Goal: Task Accomplishment & Management: Complete application form

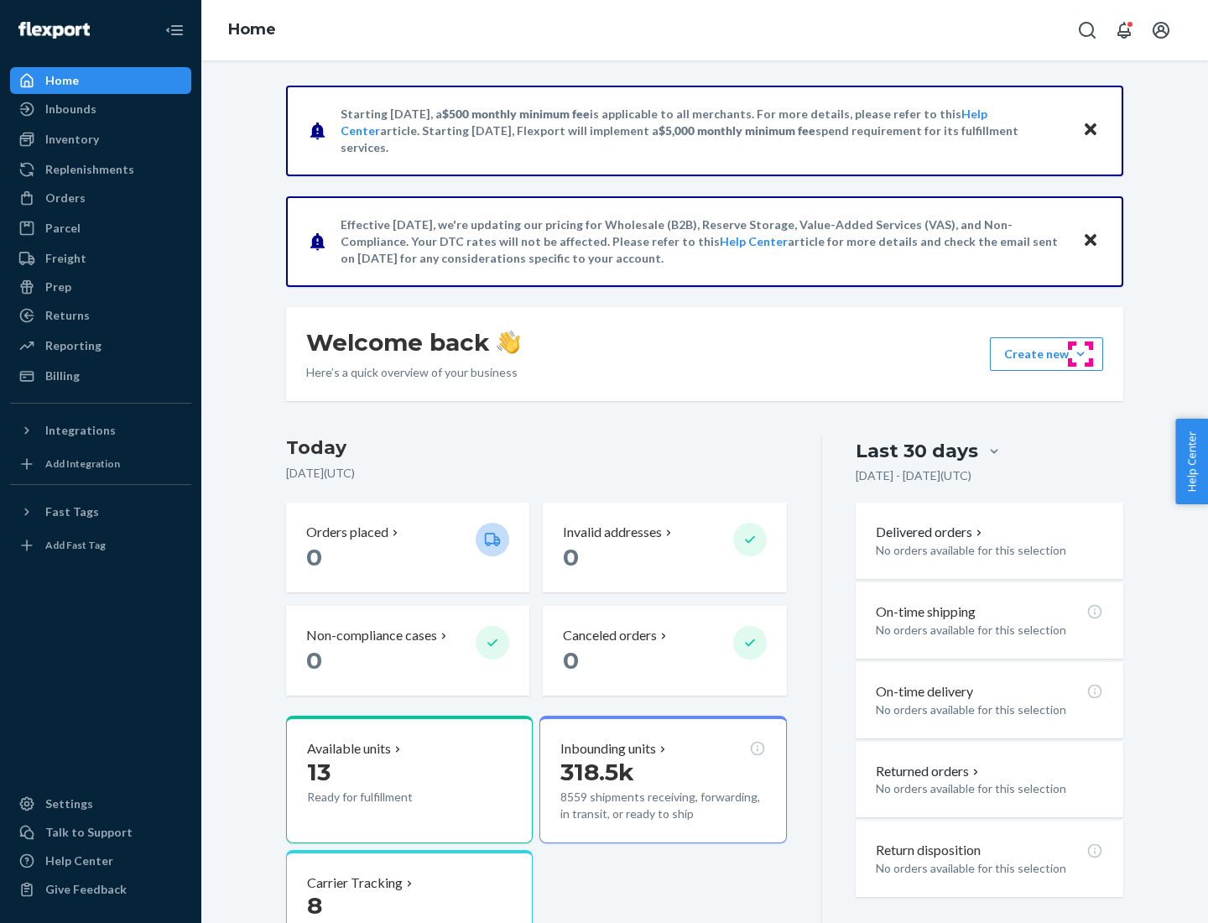
click at [1081, 354] on button "Create new Create new inbound Create new order Create new product" at bounding box center [1046, 354] width 113 height 34
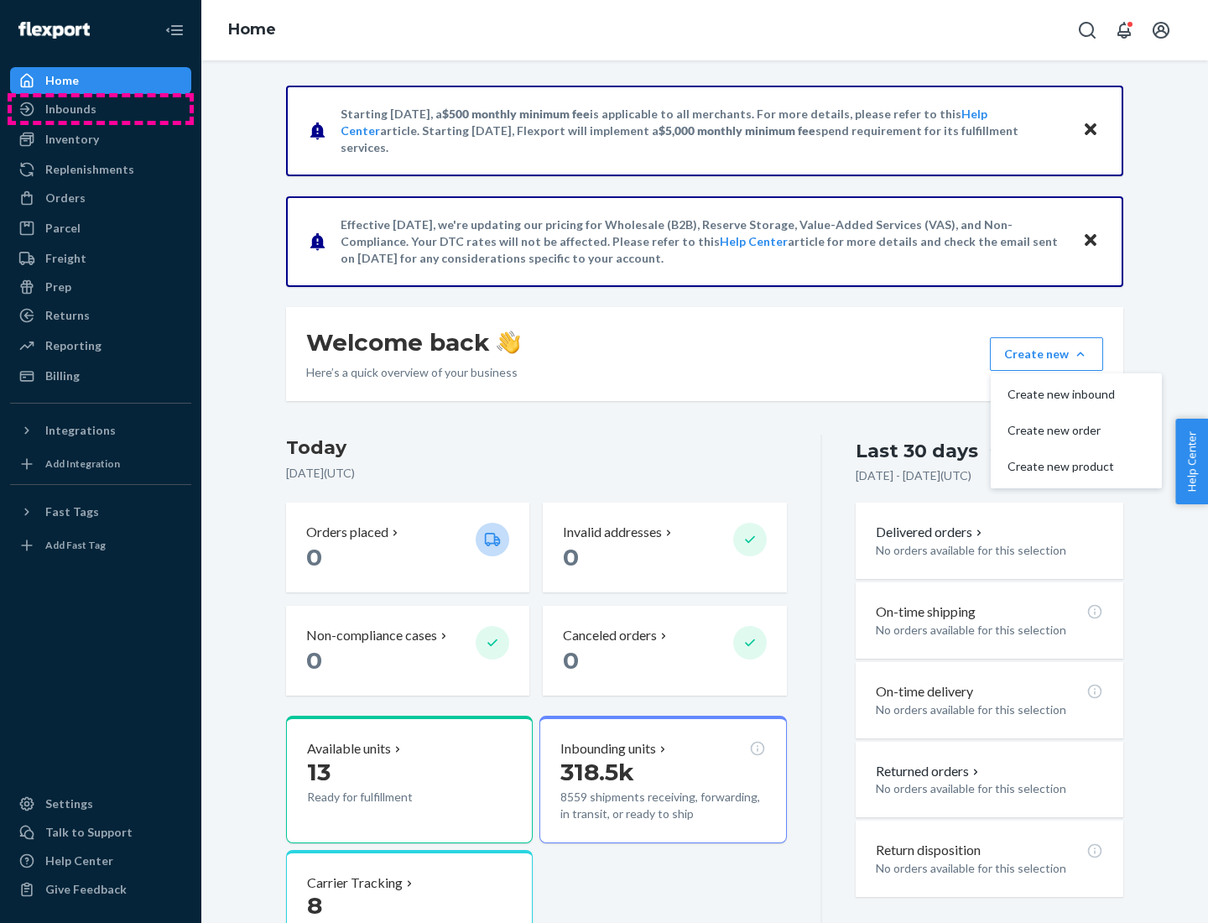
click at [101, 109] on div "Inbounds" at bounding box center [101, 108] width 178 height 23
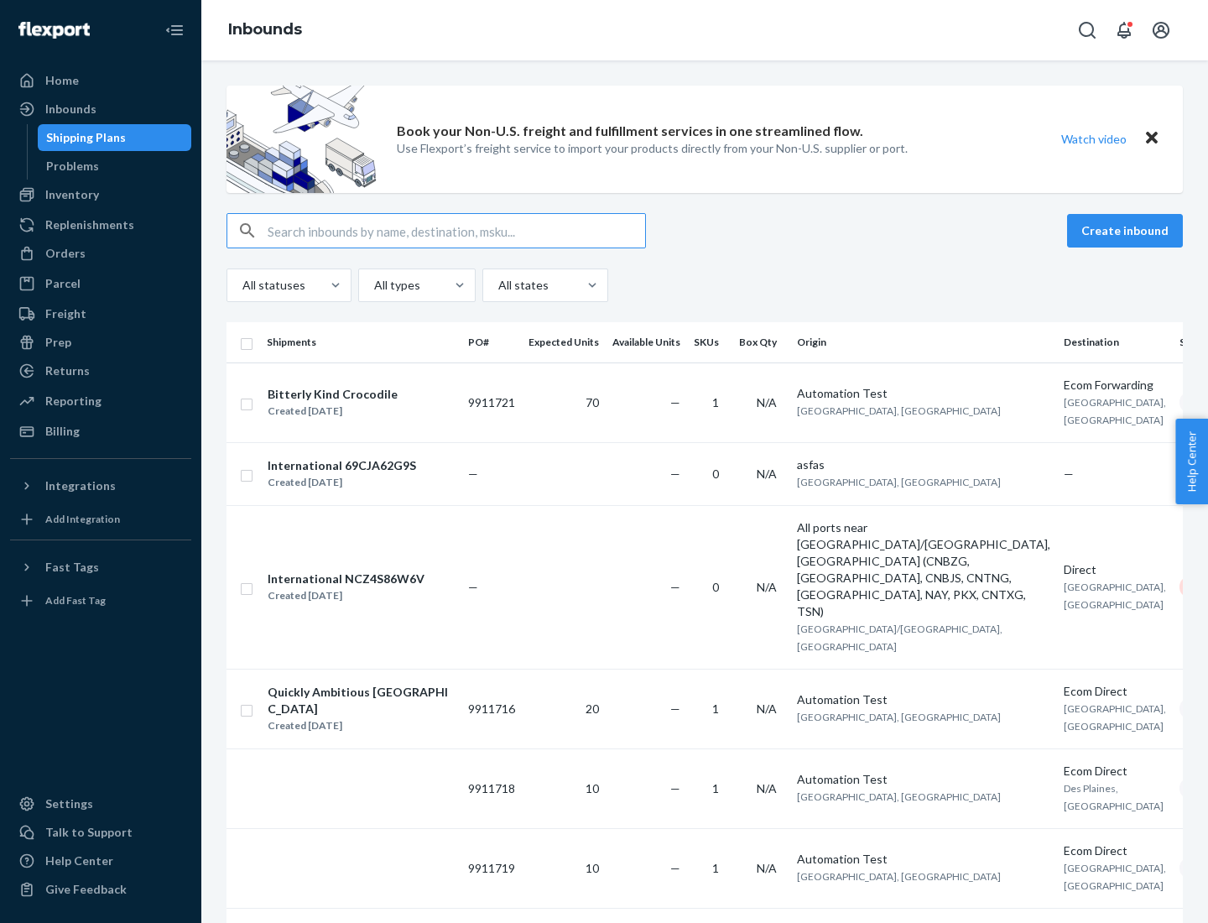
click at [1128, 231] on button "Create inbound" at bounding box center [1125, 231] width 116 height 34
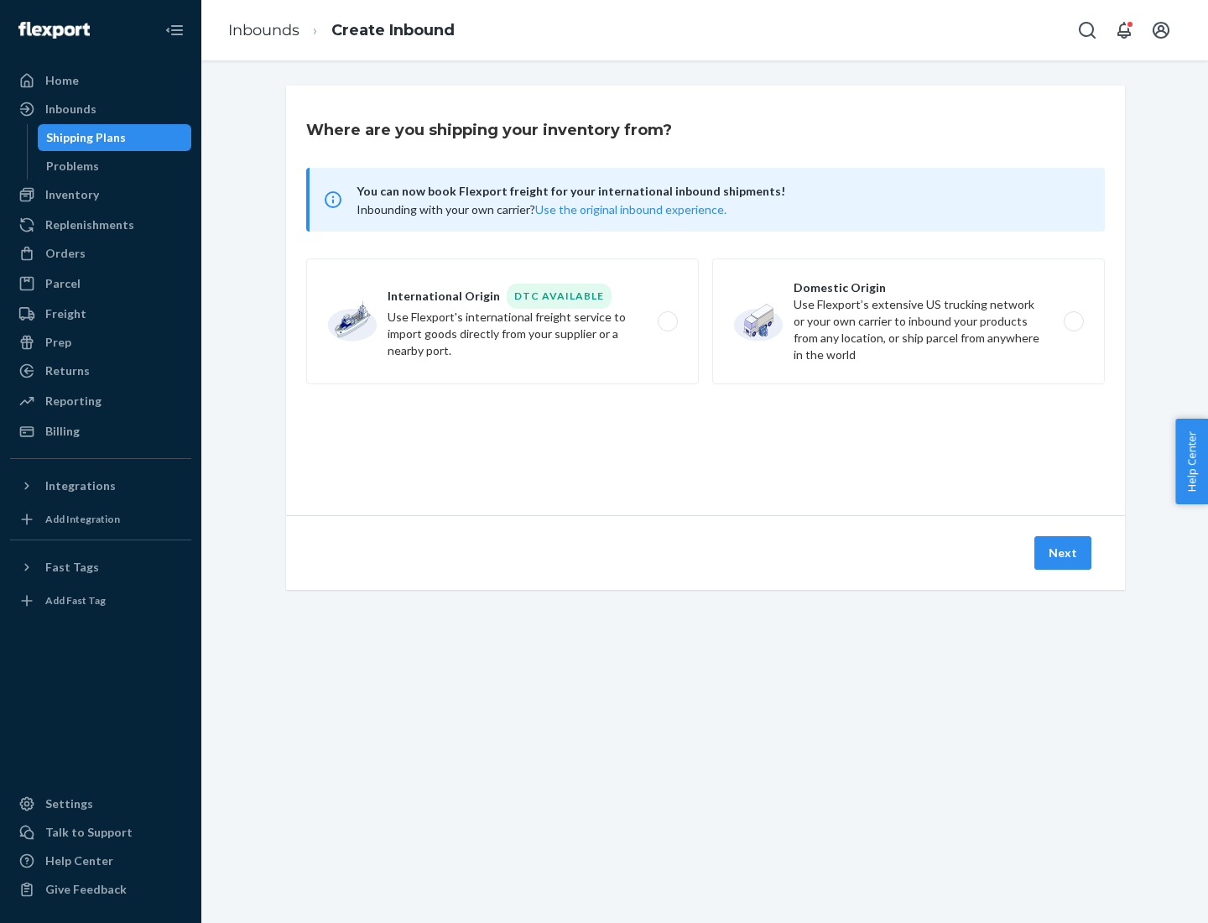
click at [909, 321] on label "Domestic Origin Use Flexport’s extensive US trucking network or your own carrie…" at bounding box center [908, 321] width 393 height 126
click at [1073, 321] on input "Domestic Origin Use Flexport’s extensive US trucking network or your own carrie…" at bounding box center [1078, 321] width 11 height 11
radio input "true"
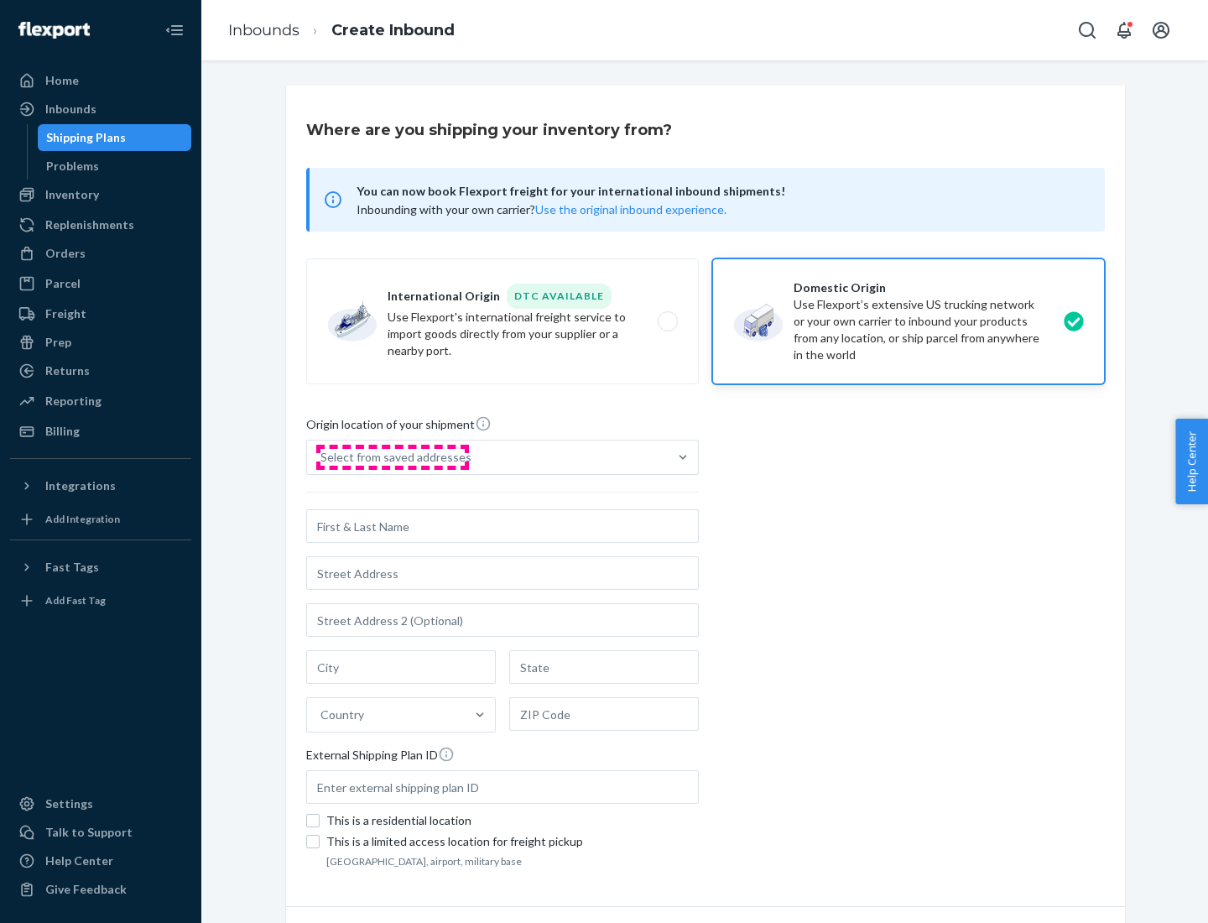
click at [392, 457] on div "Select from saved addresses" at bounding box center [396, 457] width 151 height 17
click at [322, 457] on input "Select from saved addresses" at bounding box center [322, 457] width 2 height 17
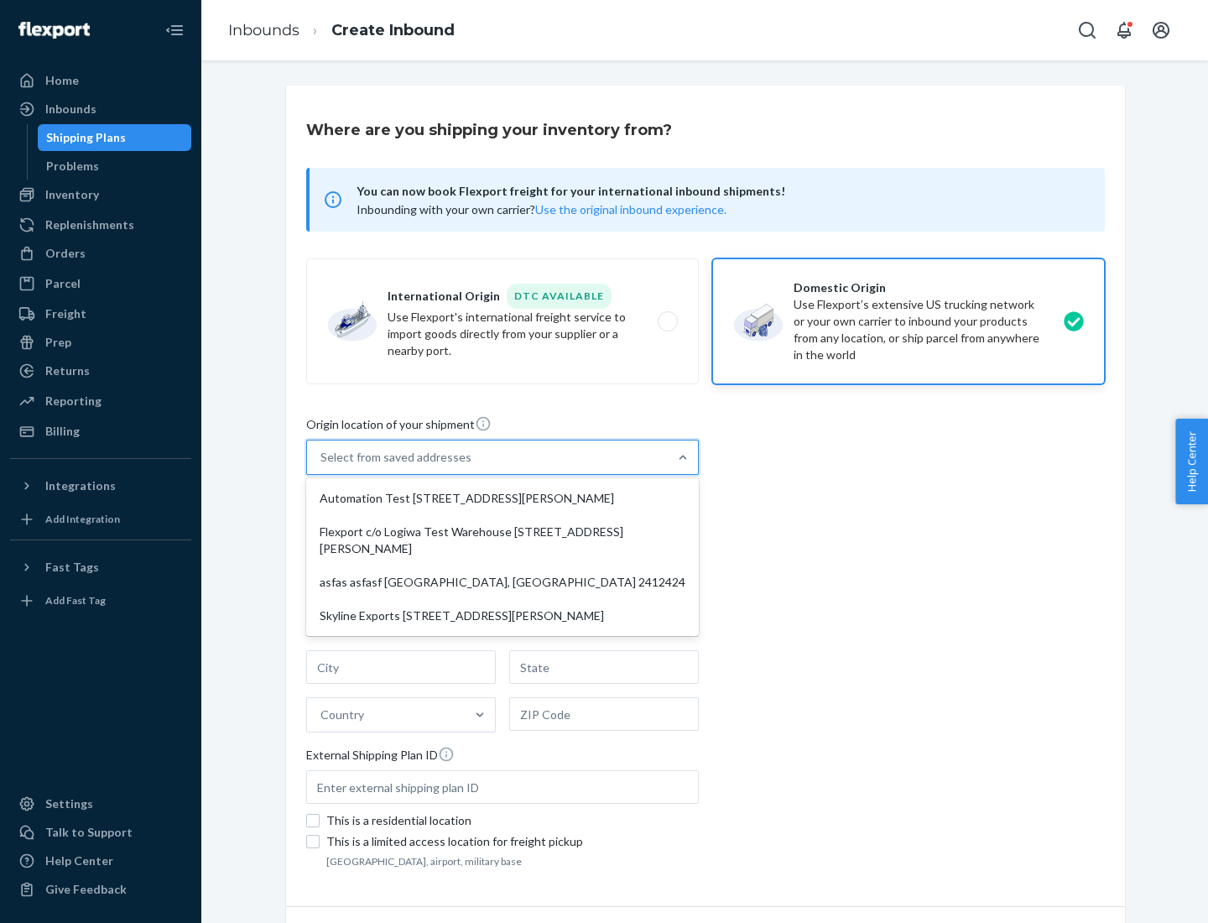
scroll to position [7, 0]
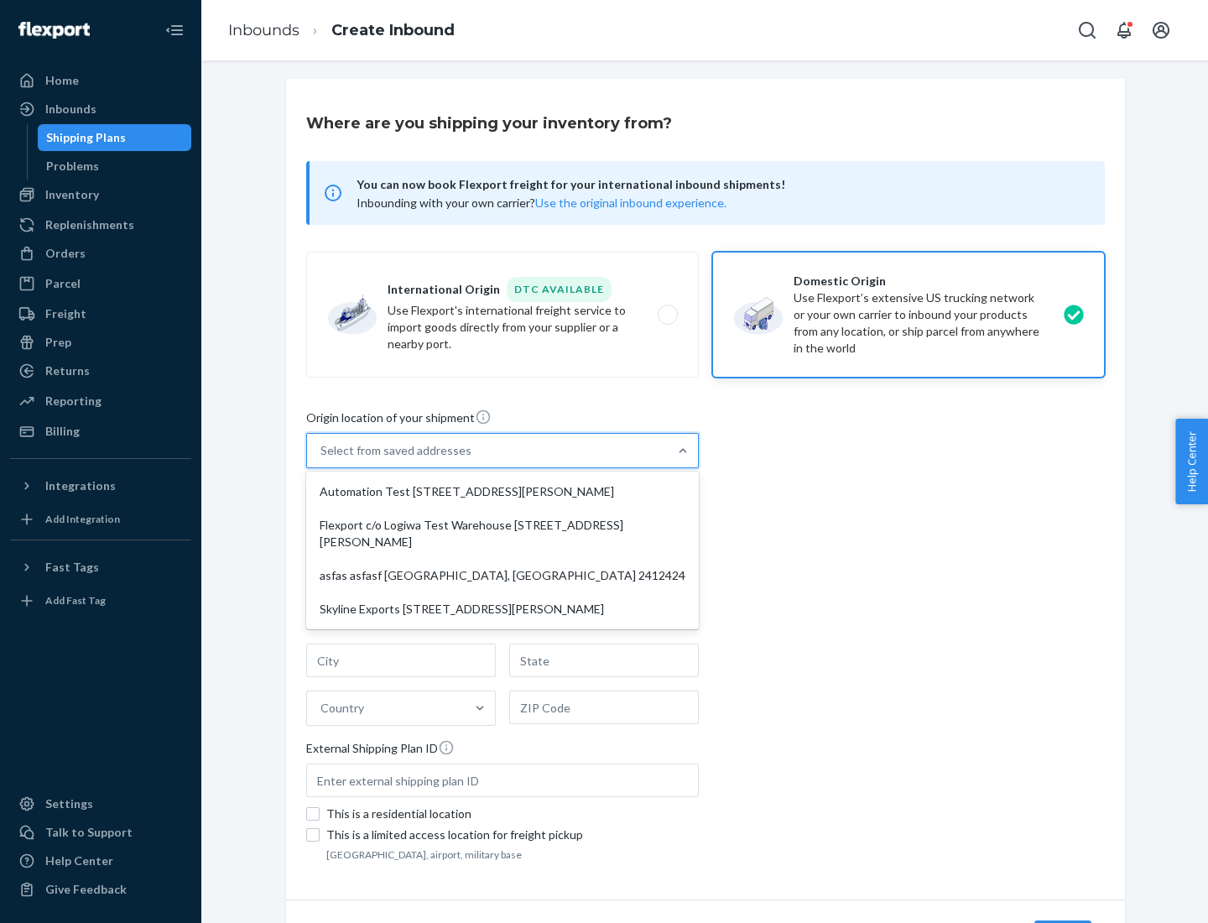
click at [503, 492] on div "Automation Test [STREET_ADDRESS][PERSON_NAME]" at bounding box center [503, 492] width 386 height 34
click at [322, 459] on input "option Automation Test [STREET_ADDRESS][PERSON_NAME] focused, 1 of 4. 4 results…" at bounding box center [322, 450] width 2 height 17
type input "Automation Test"
type input "9th Floor"
type input "[GEOGRAPHIC_DATA]"
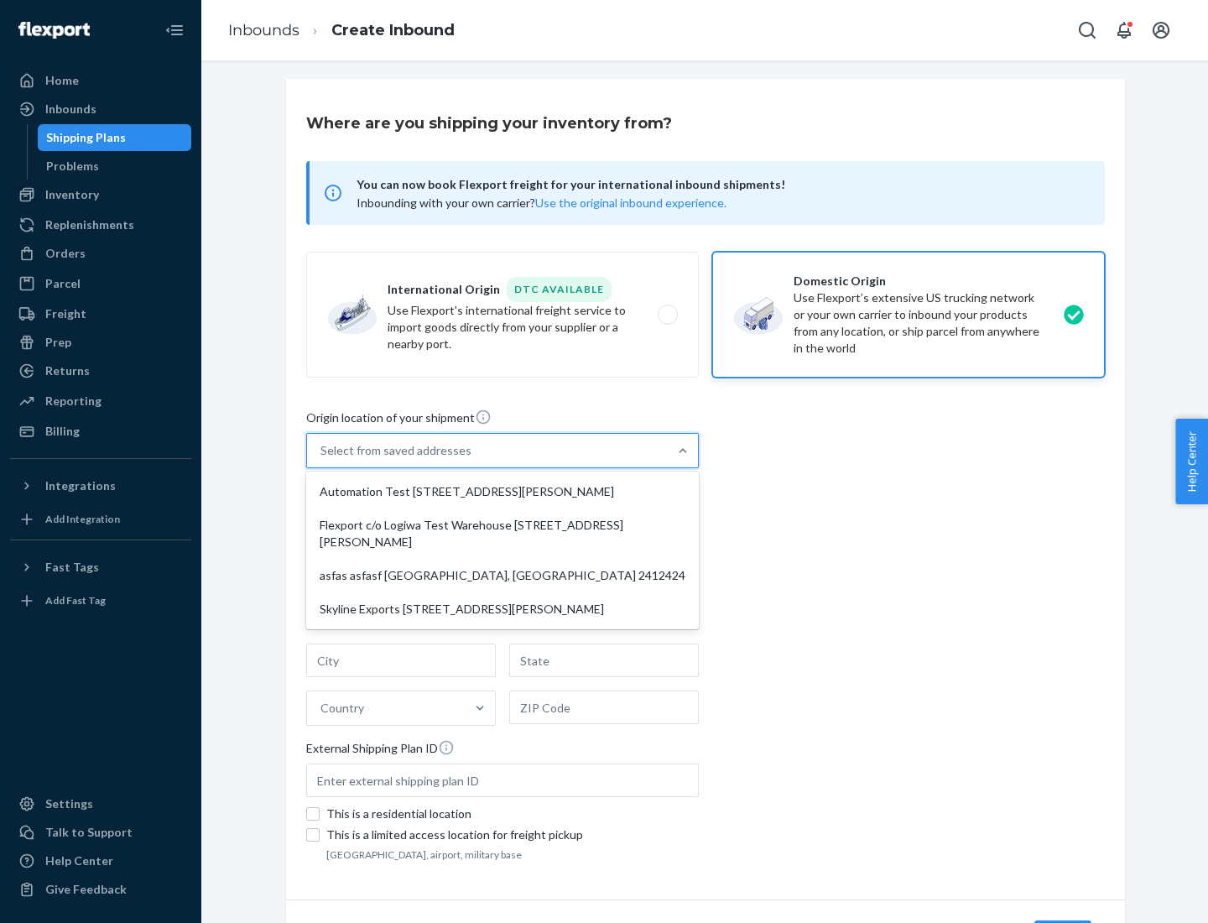
type input "CA"
type input "94104"
type input "[STREET_ADDRESS][PERSON_NAME]"
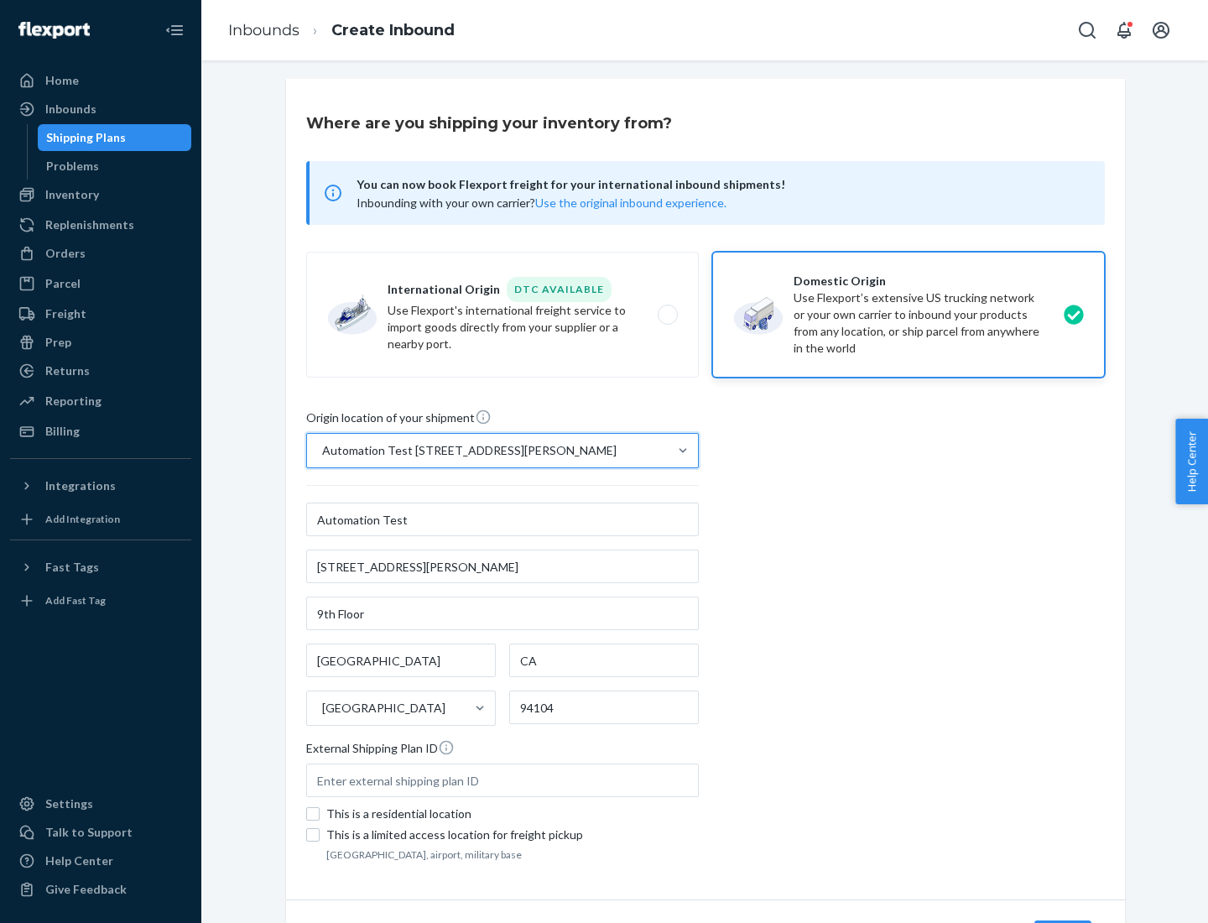
scroll to position [98, 0]
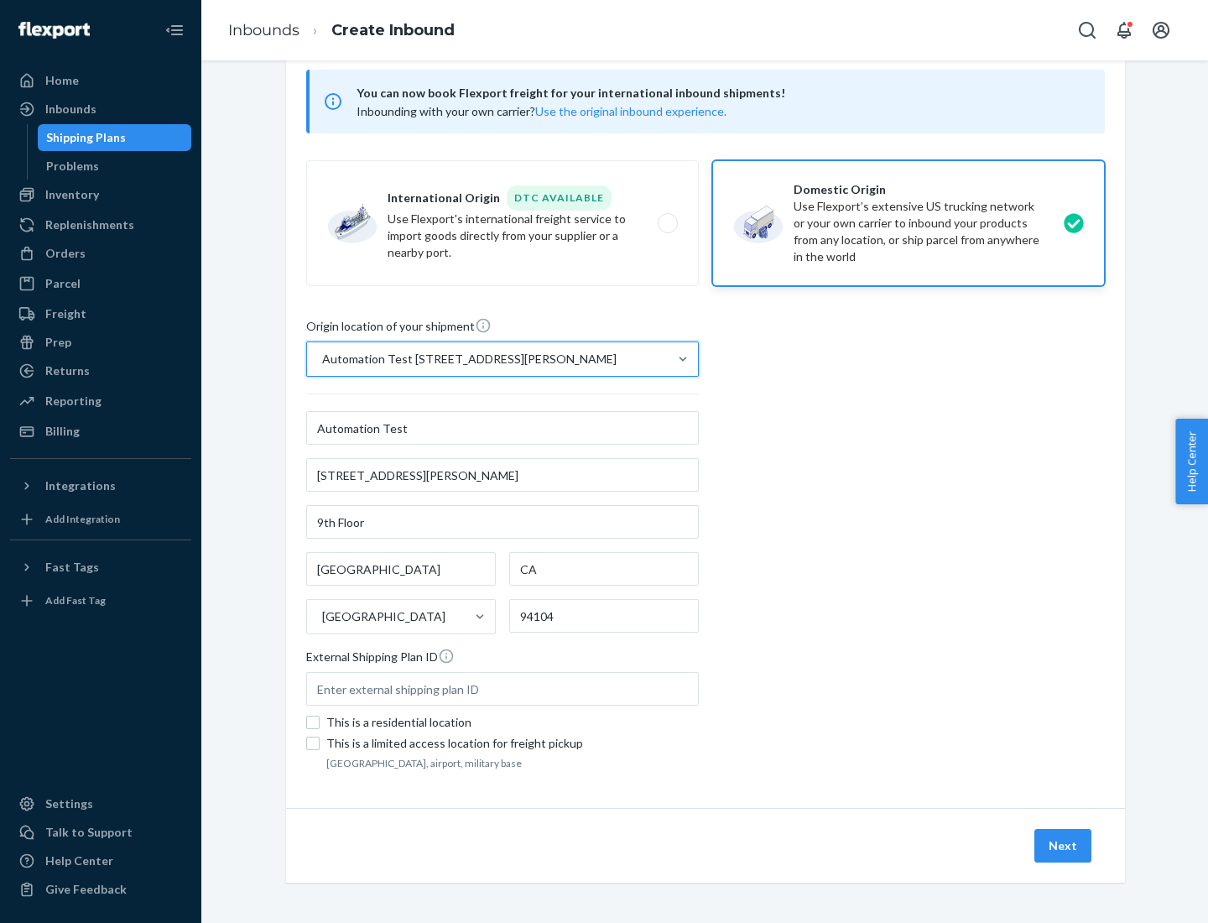
click at [1064, 846] on button "Next" at bounding box center [1063, 846] width 57 height 34
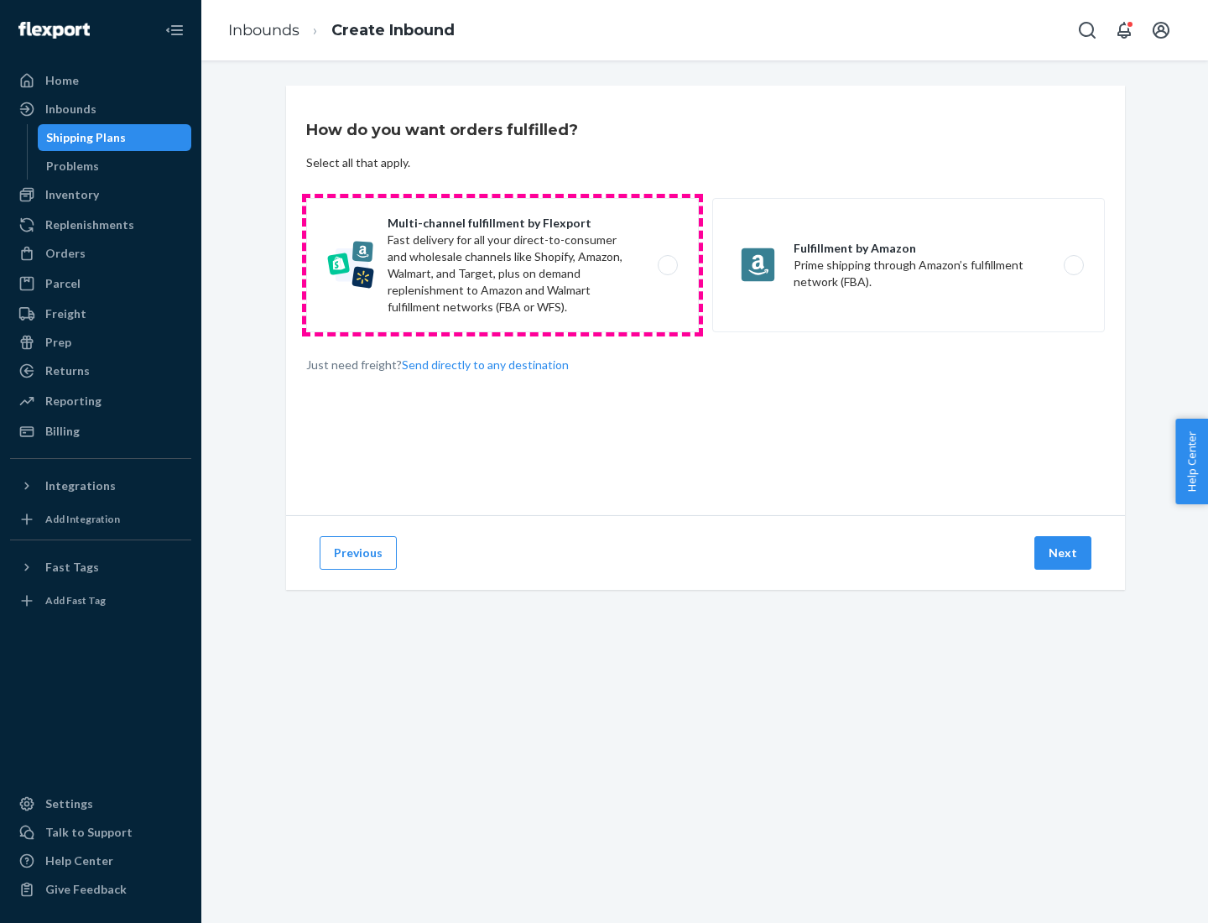
click at [503, 265] on label "Multi-channel fulfillment by Flexport Fast delivery for all your direct-to-cons…" at bounding box center [502, 265] width 393 height 134
click at [667, 265] on input "Multi-channel fulfillment by Flexport Fast delivery for all your direct-to-cons…" at bounding box center [672, 265] width 11 height 11
radio input "true"
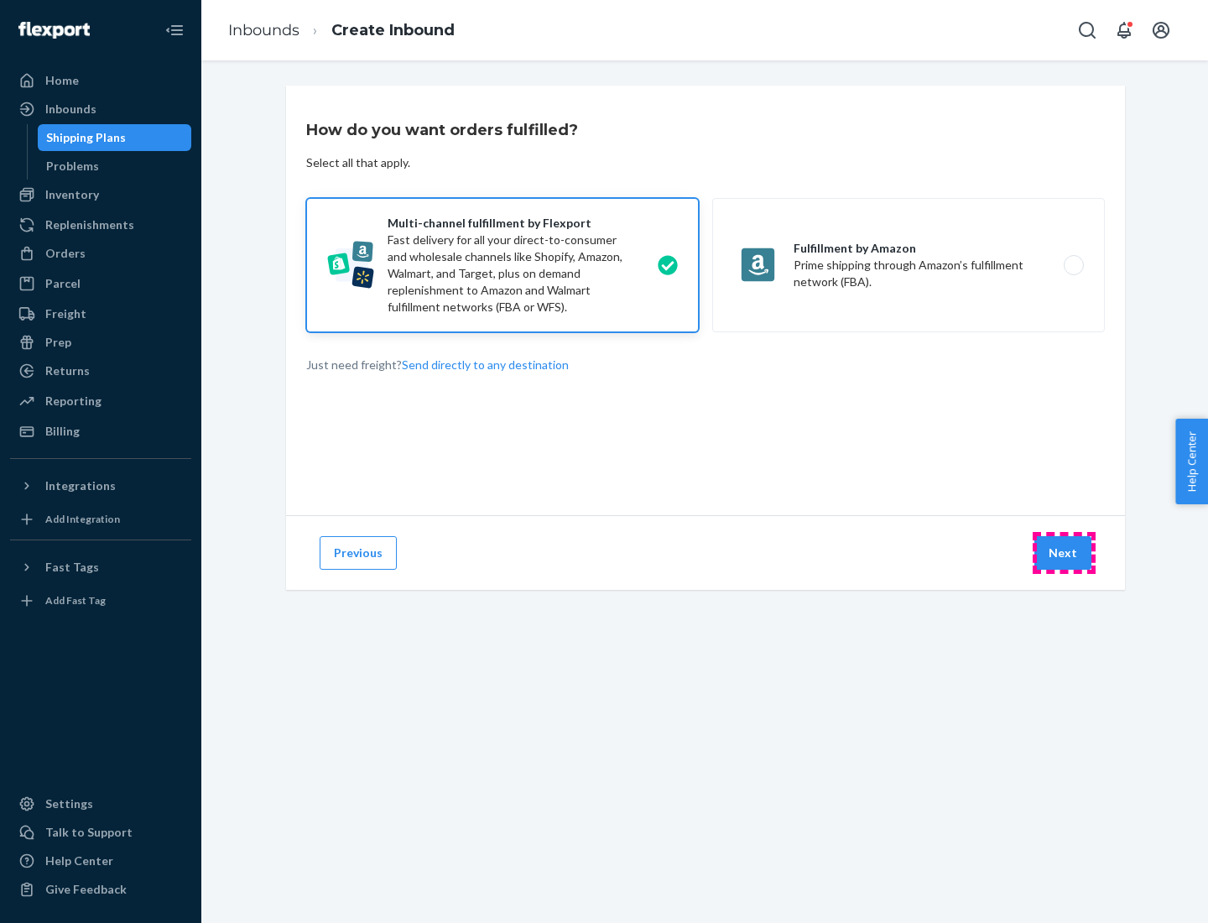
click at [1064, 553] on button "Next" at bounding box center [1063, 553] width 57 height 34
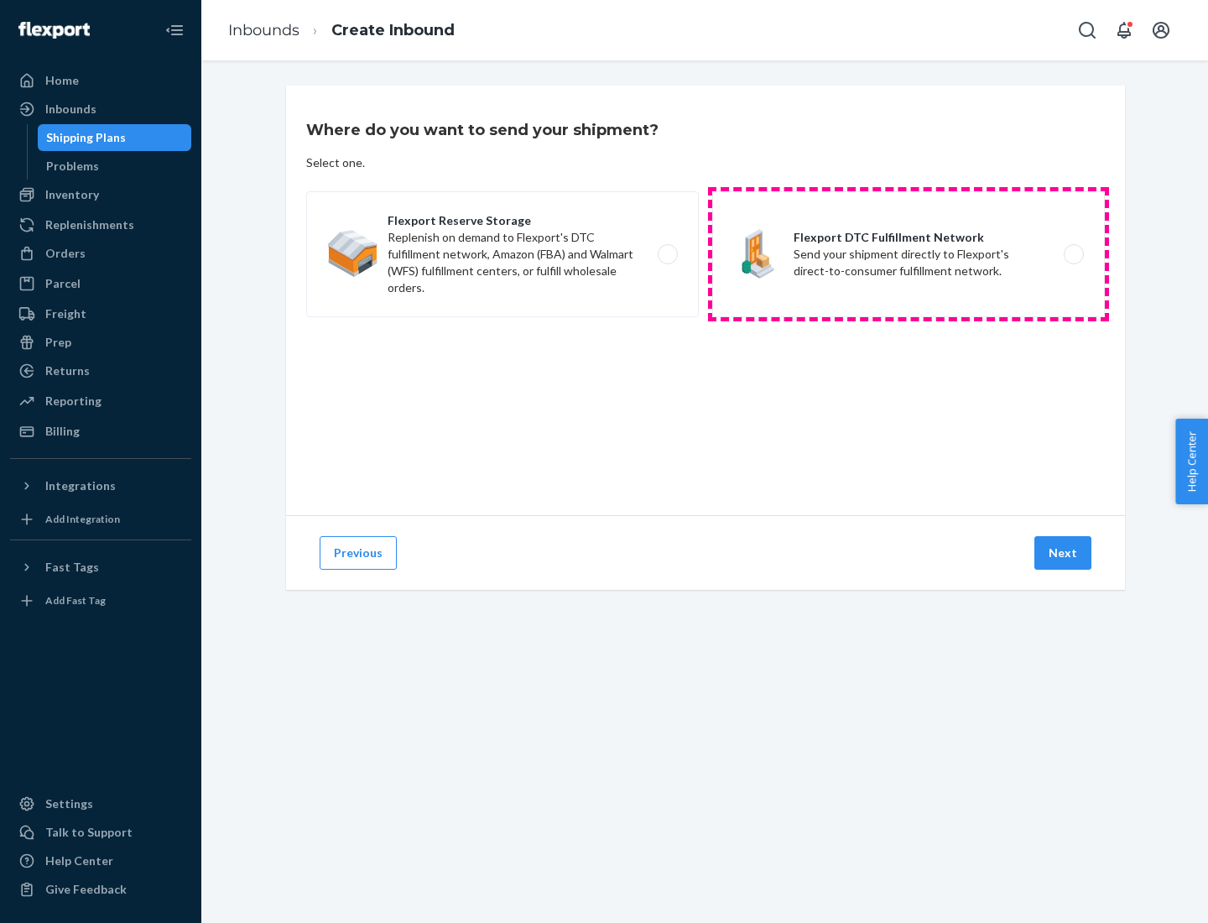
click at [909, 254] on label "Flexport DTC Fulfillment Network Send your shipment directly to Flexport's dire…" at bounding box center [908, 254] width 393 height 126
click at [1073, 254] on input "Flexport DTC Fulfillment Network Send your shipment directly to Flexport's dire…" at bounding box center [1078, 254] width 11 height 11
radio input "true"
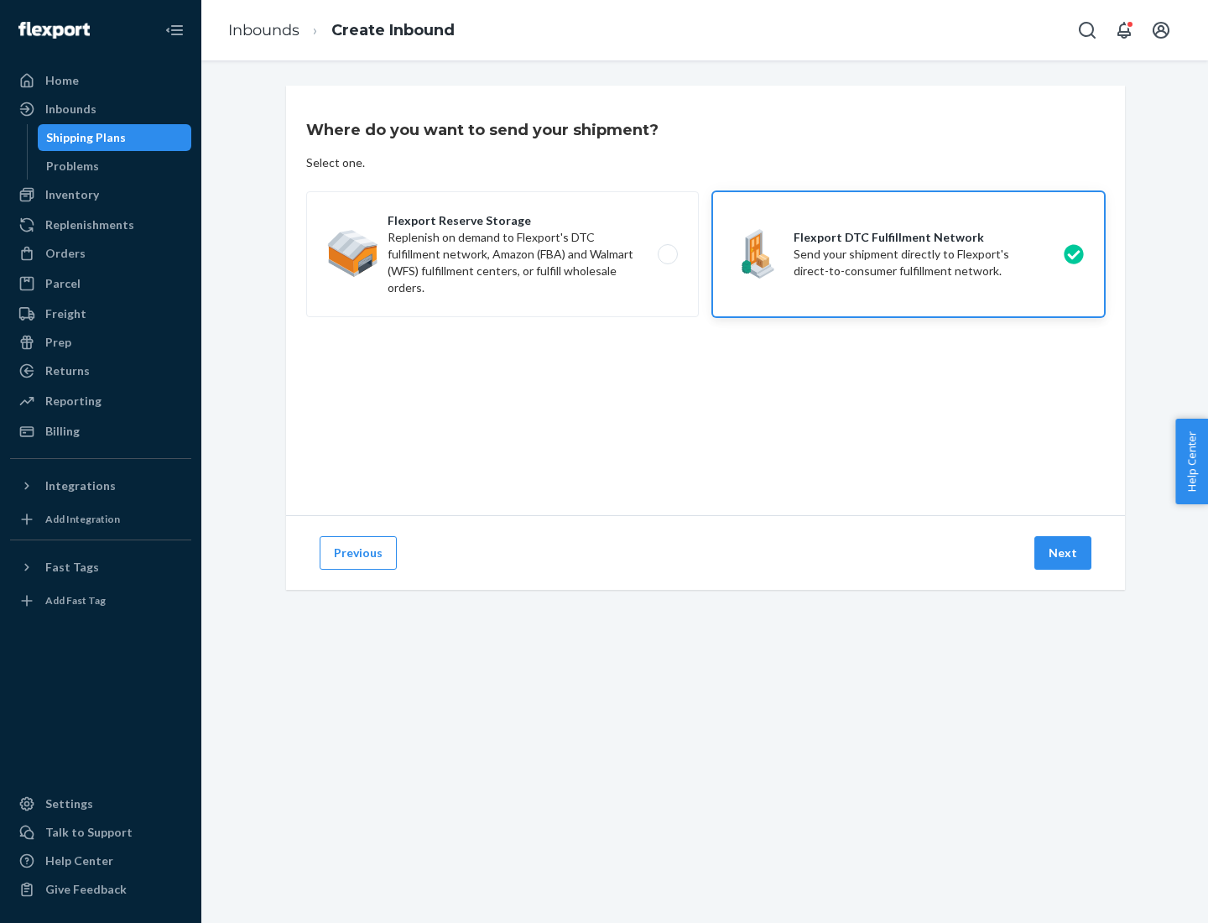
click at [1064, 553] on button "Next" at bounding box center [1063, 553] width 57 height 34
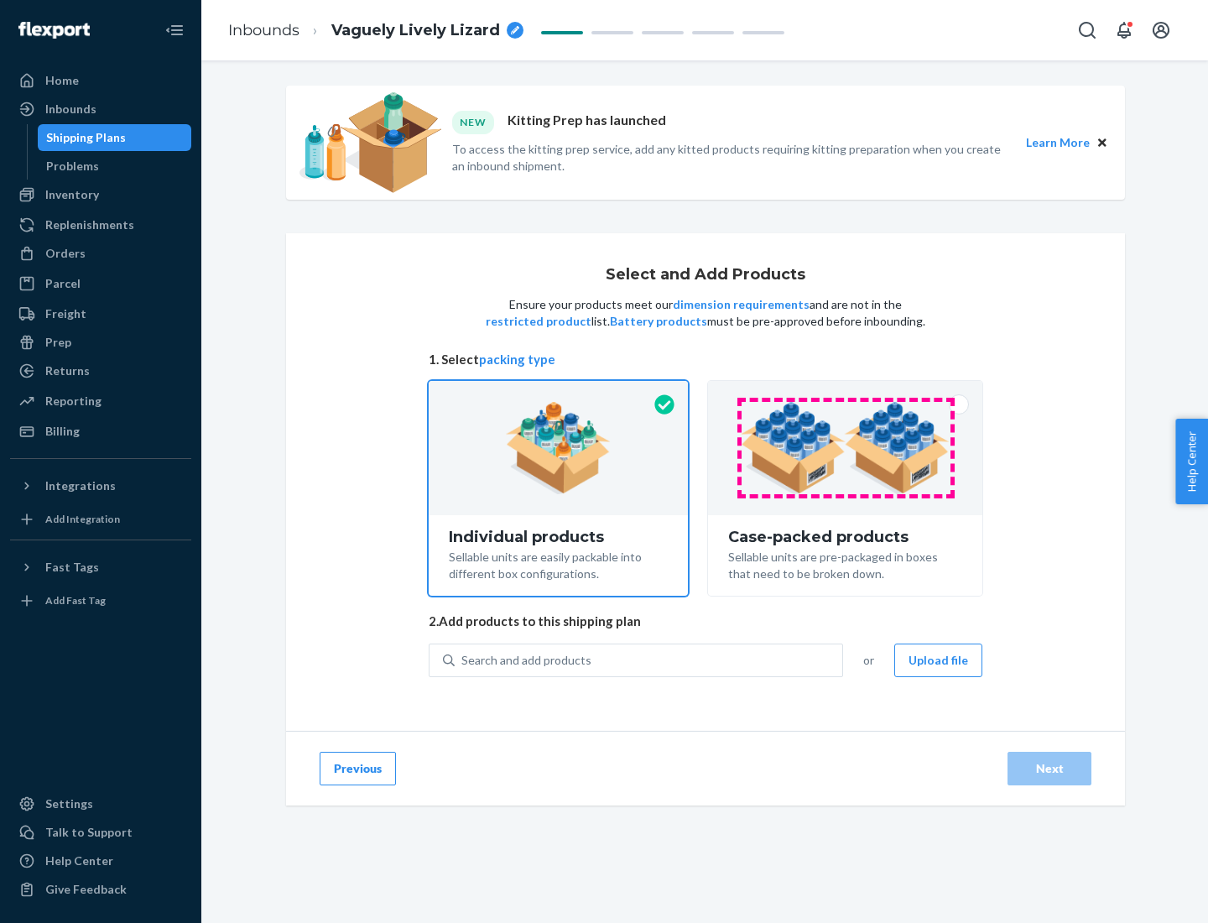
click at [846, 448] on img at bounding box center [845, 448] width 209 height 92
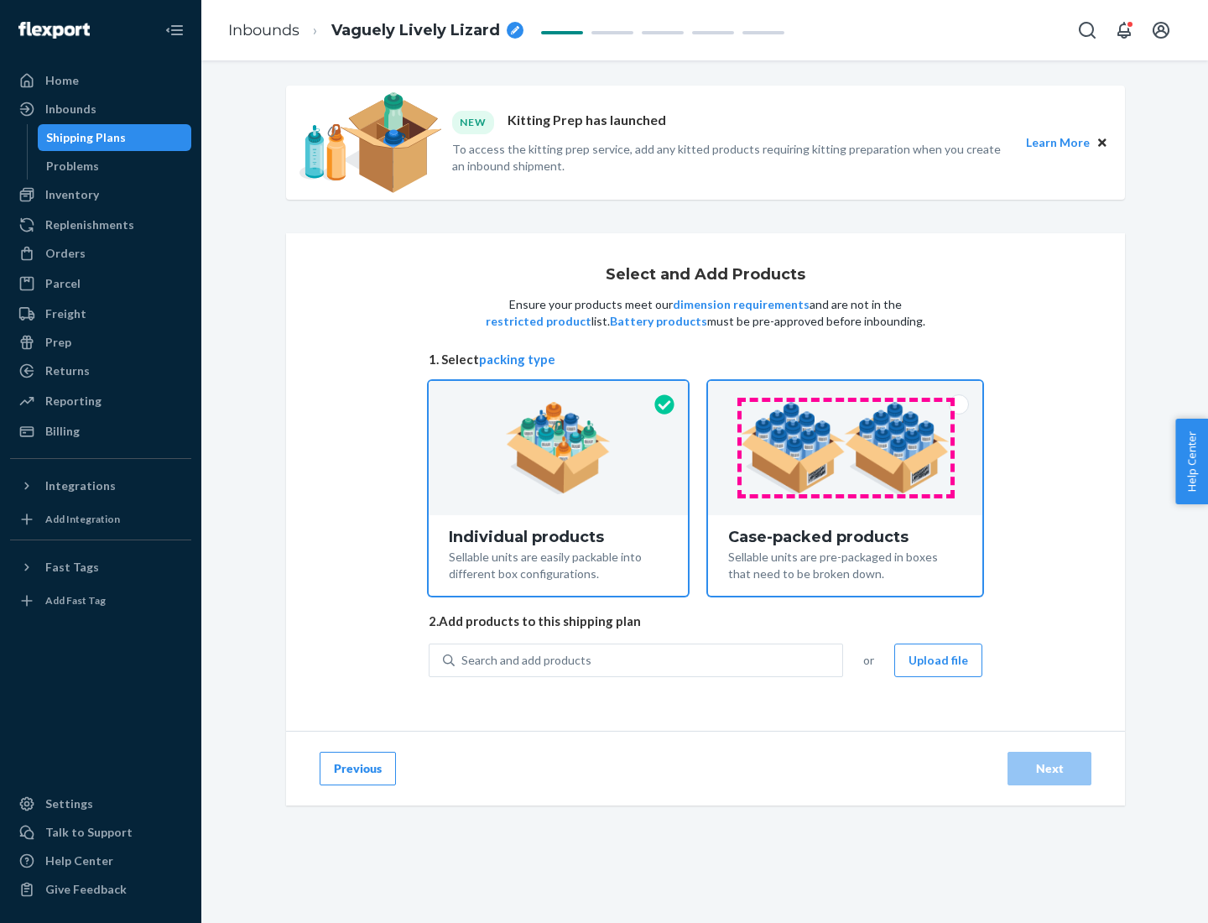
click at [846, 392] on input "Case-packed products Sellable units are pre-packaged in boxes that need to be b…" at bounding box center [845, 386] width 11 height 11
radio input "true"
radio input "false"
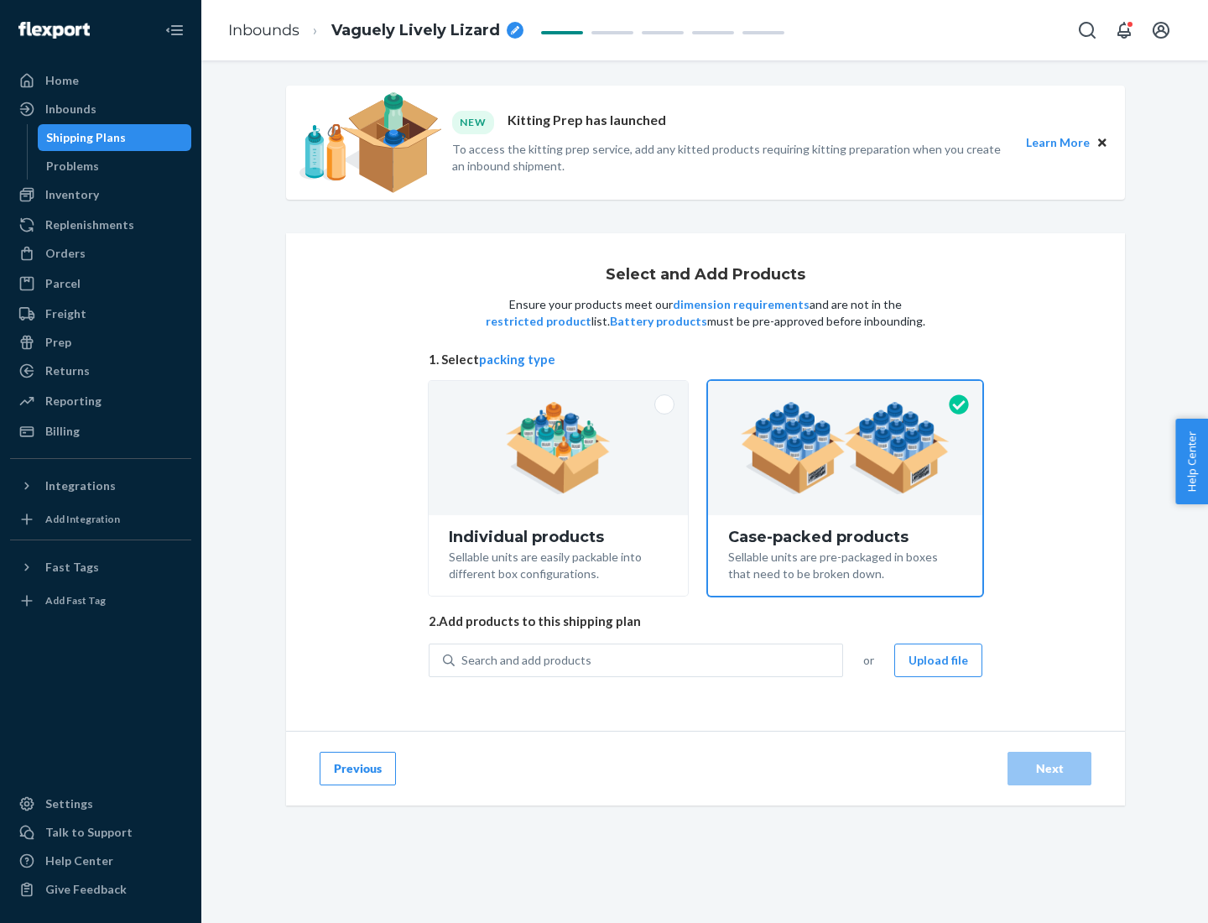
click at [649, 660] on div "Search and add products" at bounding box center [649, 660] width 388 height 30
click at [463, 660] on input "Search and add products" at bounding box center [462, 660] width 2 height 17
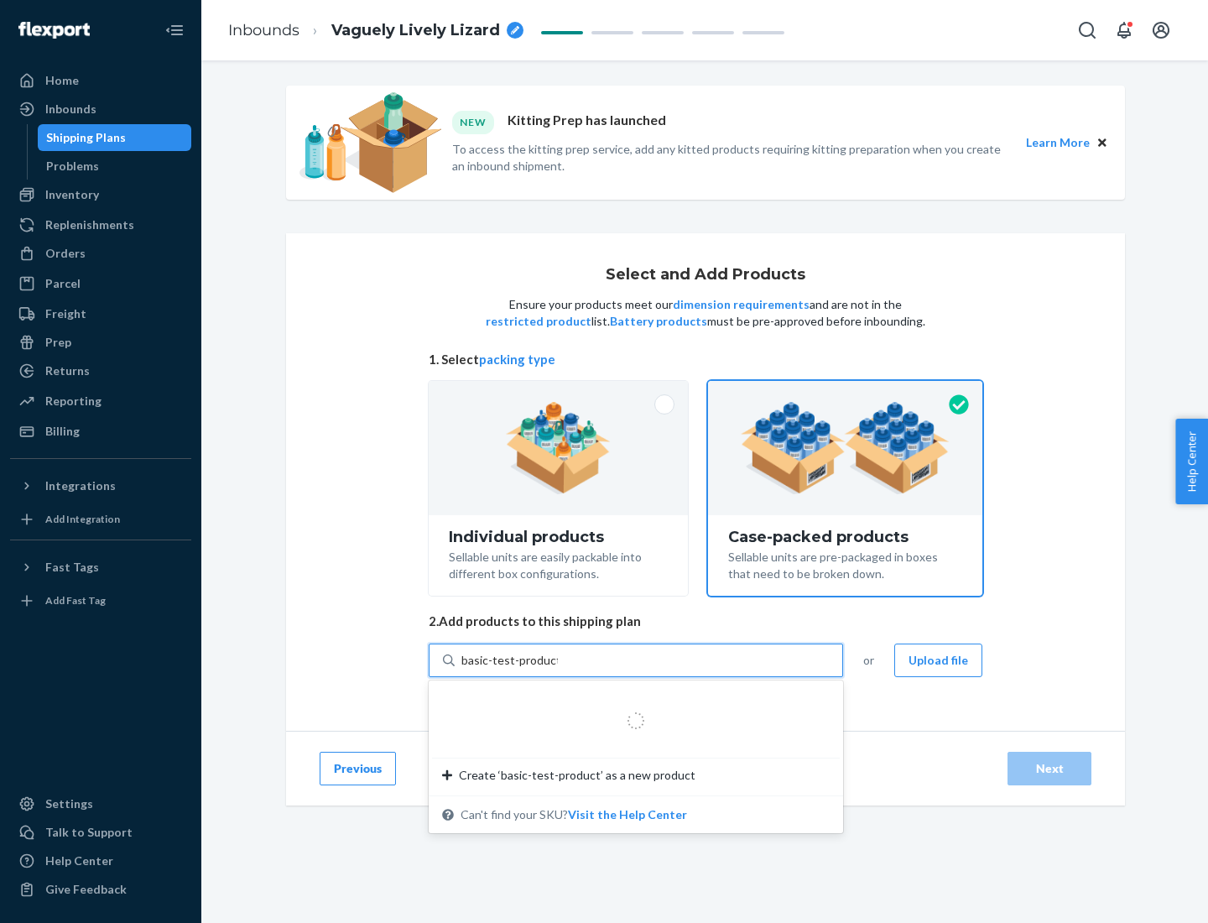
type input "basic-test-product-1"
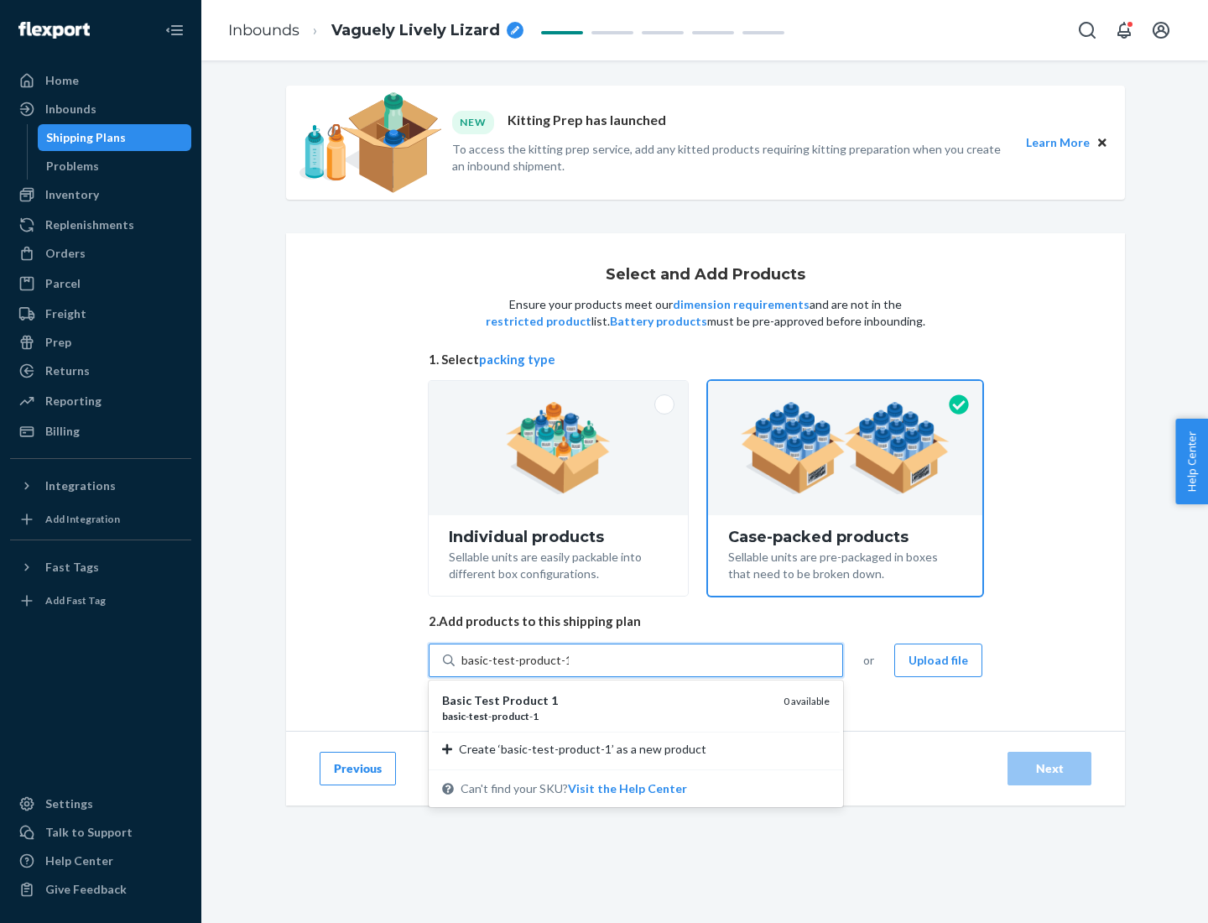
click at [607, 716] on div "basic - test - product - 1" at bounding box center [606, 716] width 328 height 14
click at [569, 669] on input "basic-test-product-1" at bounding box center [514, 660] width 107 height 17
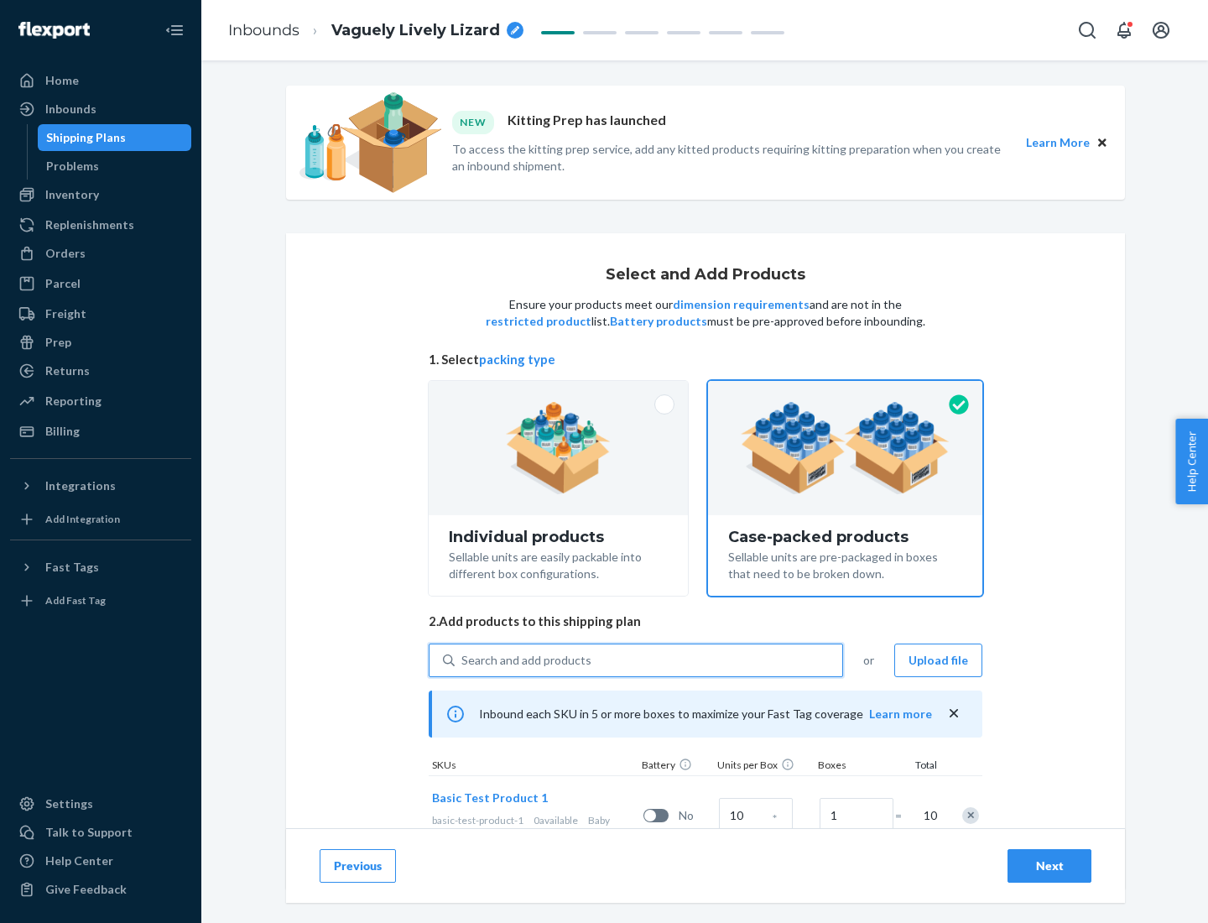
scroll to position [60, 0]
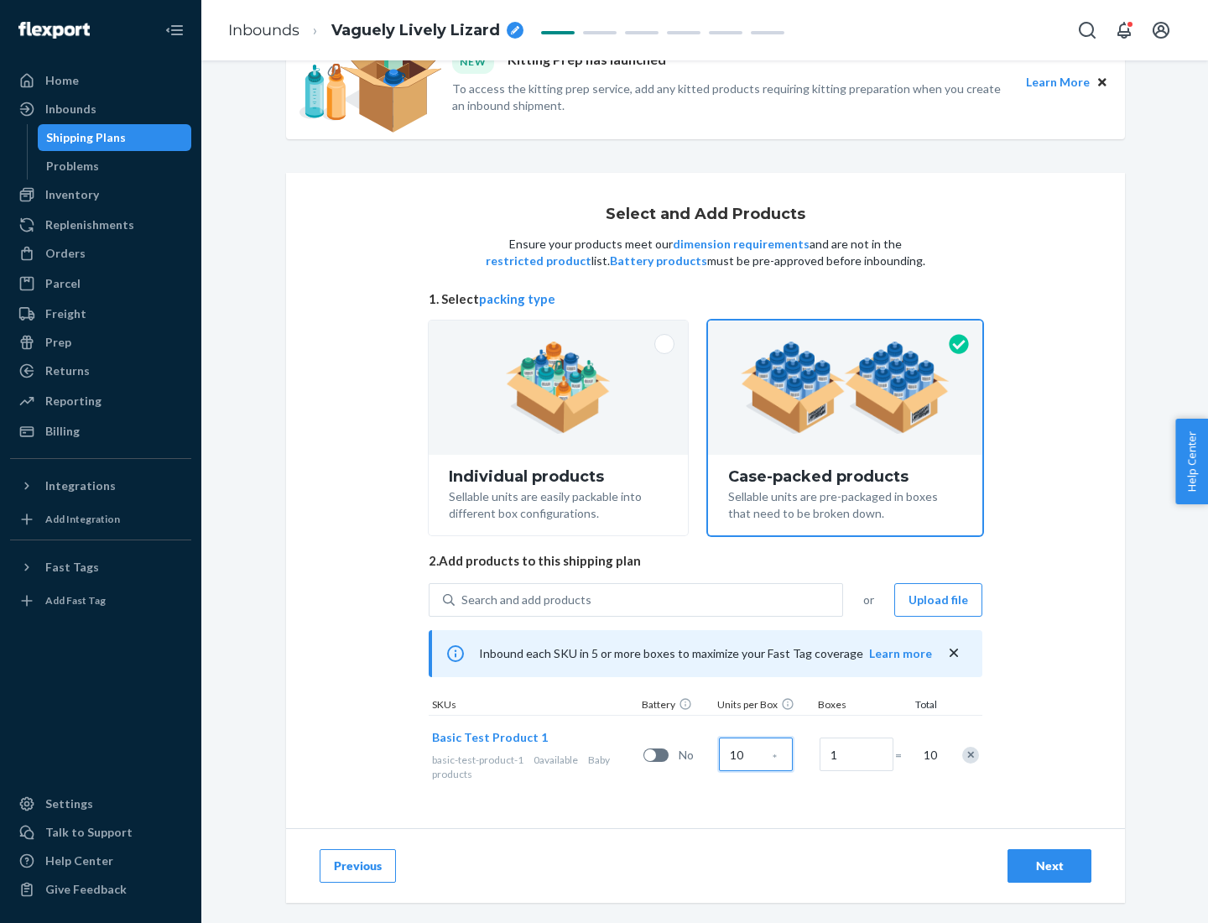
type input "10"
type input "7"
click at [1050, 866] on div "Next" at bounding box center [1049, 866] width 55 height 17
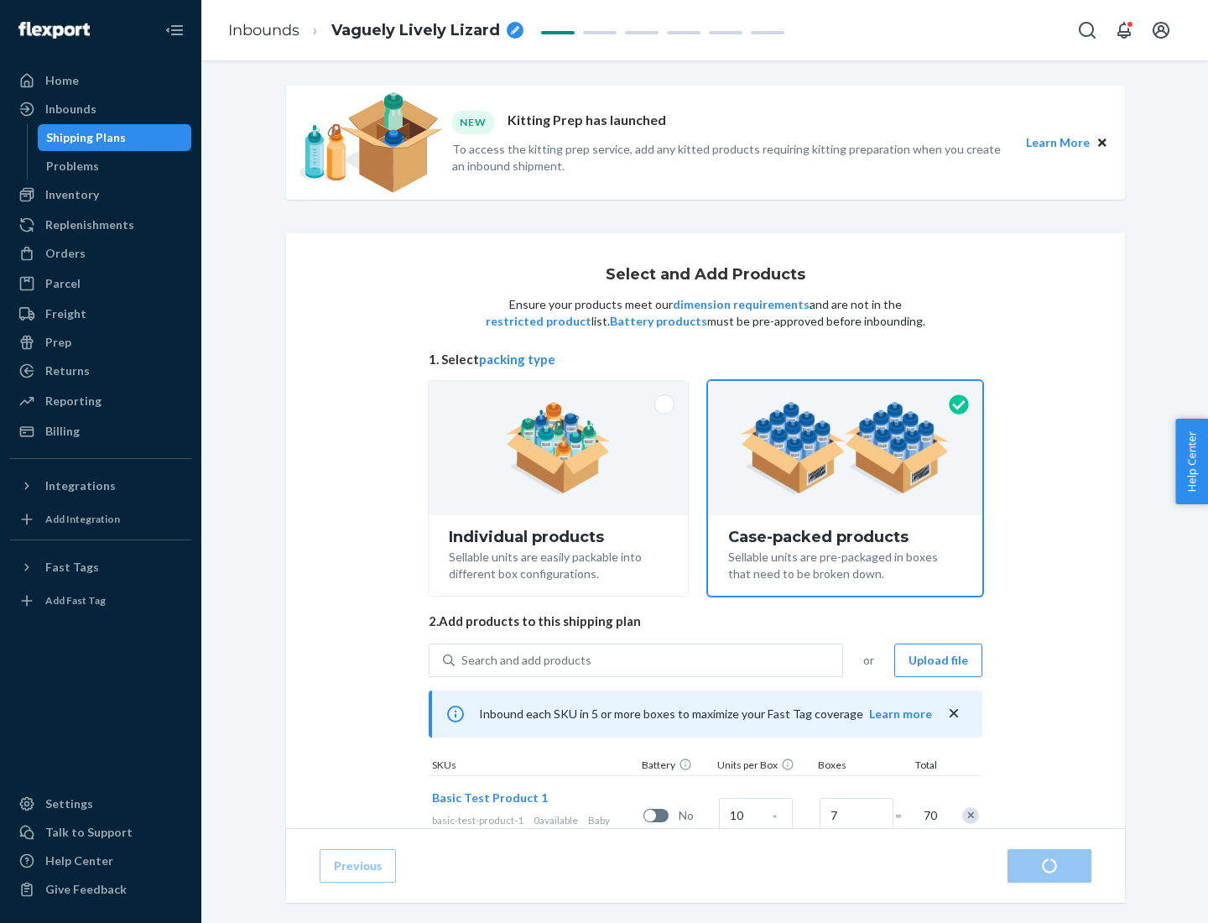
radio input "true"
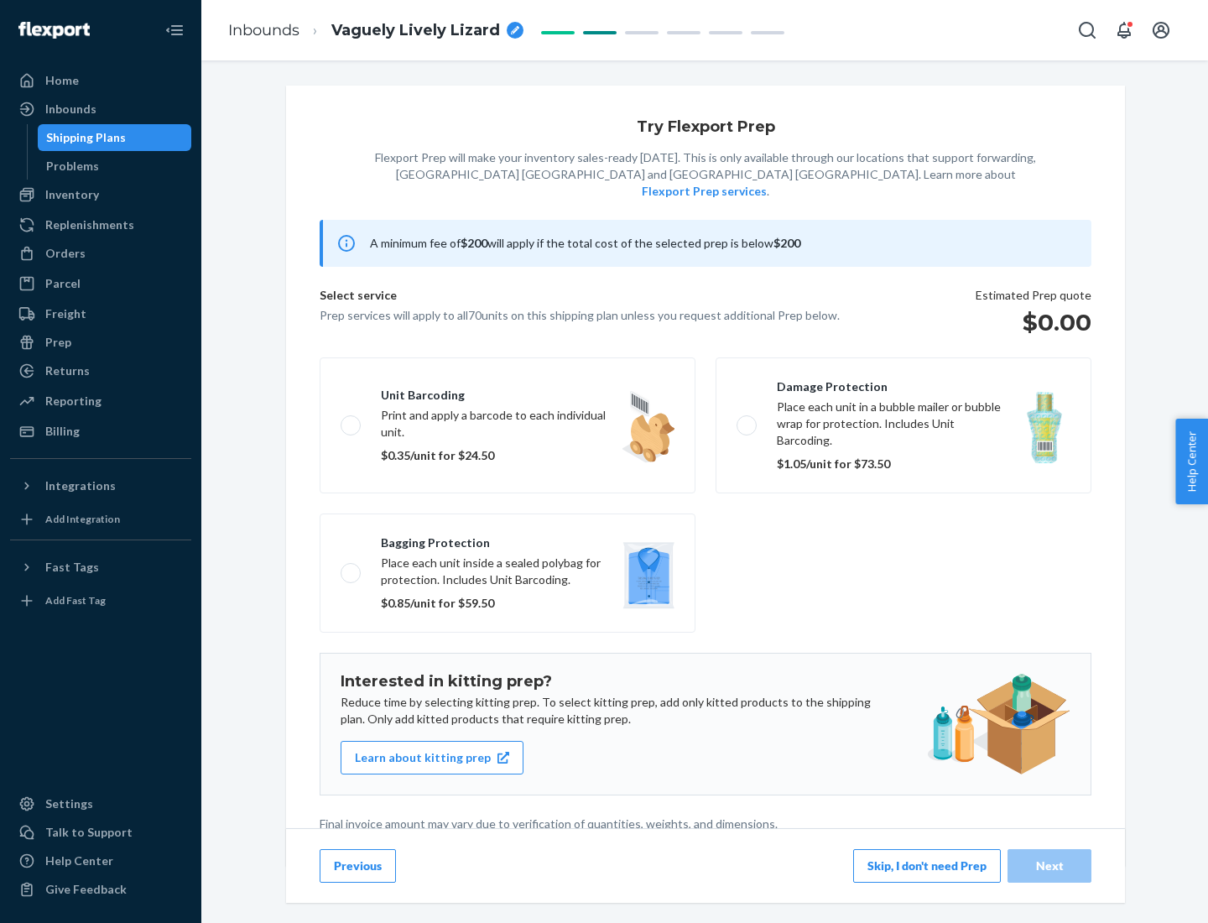
scroll to position [4, 0]
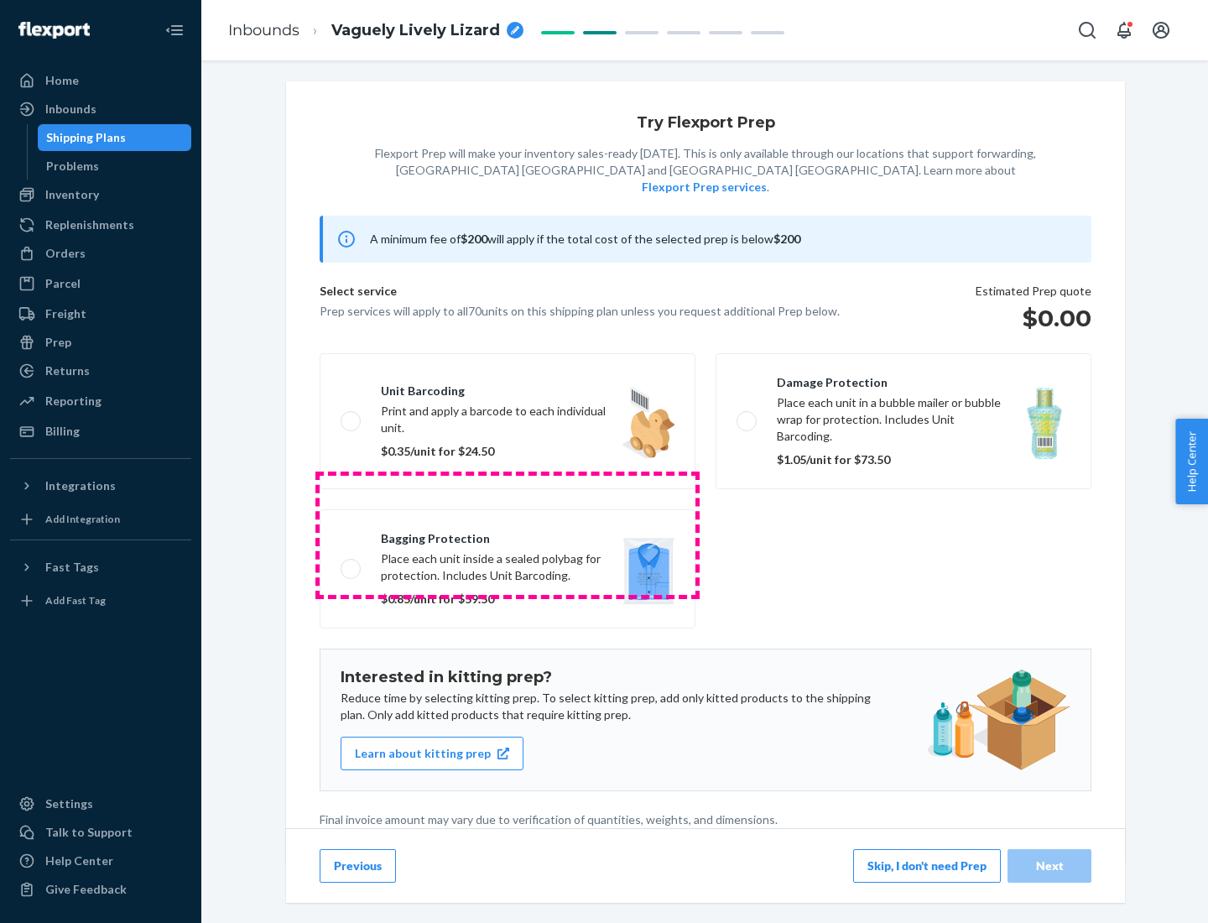
click at [508, 534] on label "Bagging protection Place each unit inside a sealed polybag for protection. Incl…" at bounding box center [508, 568] width 376 height 119
click at [352, 563] on input "Bagging protection Place each unit inside a sealed polybag for protection. Incl…" at bounding box center [346, 568] width 11 height 11
checkbox input "true"
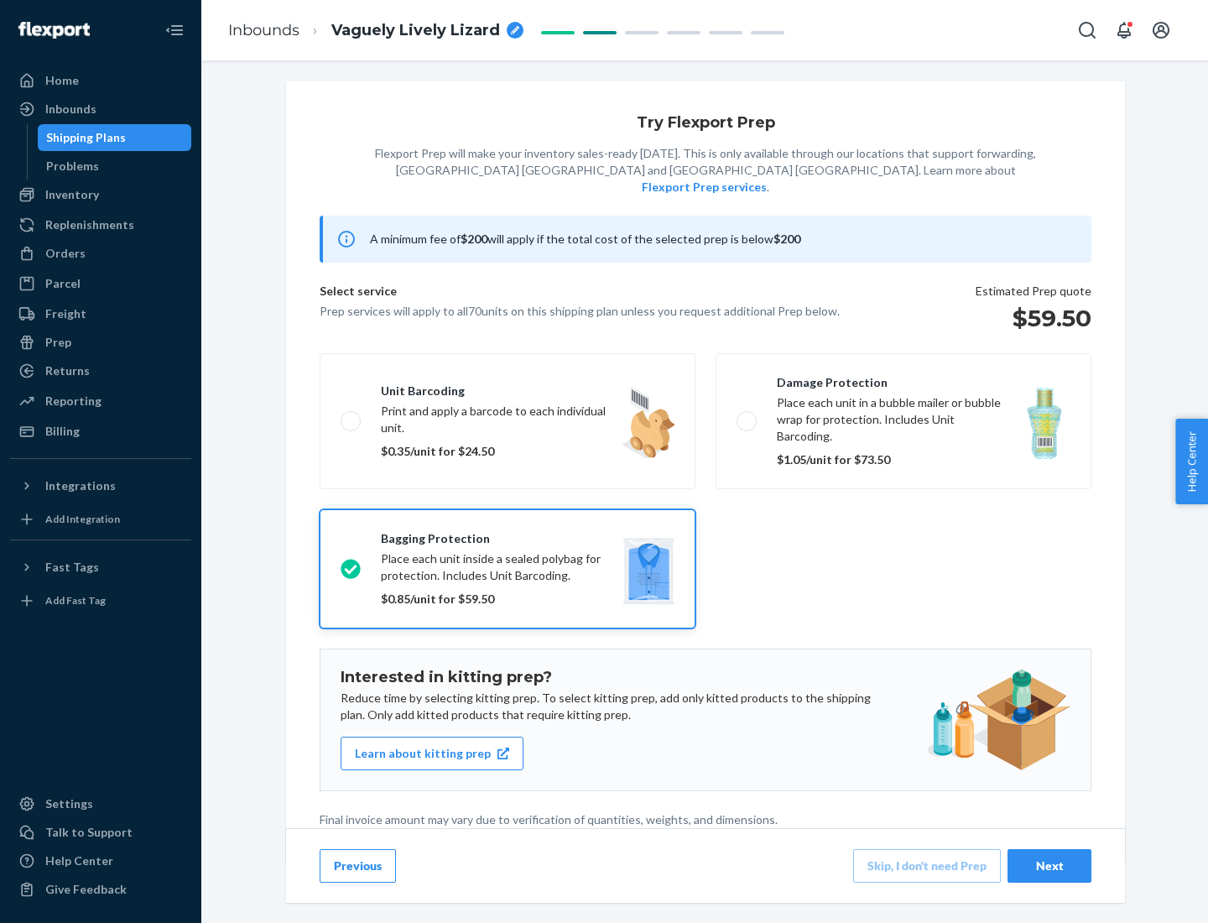
click at [1050, 865] on div "Next" at bounding box center [1049, 866] width 55 height 17
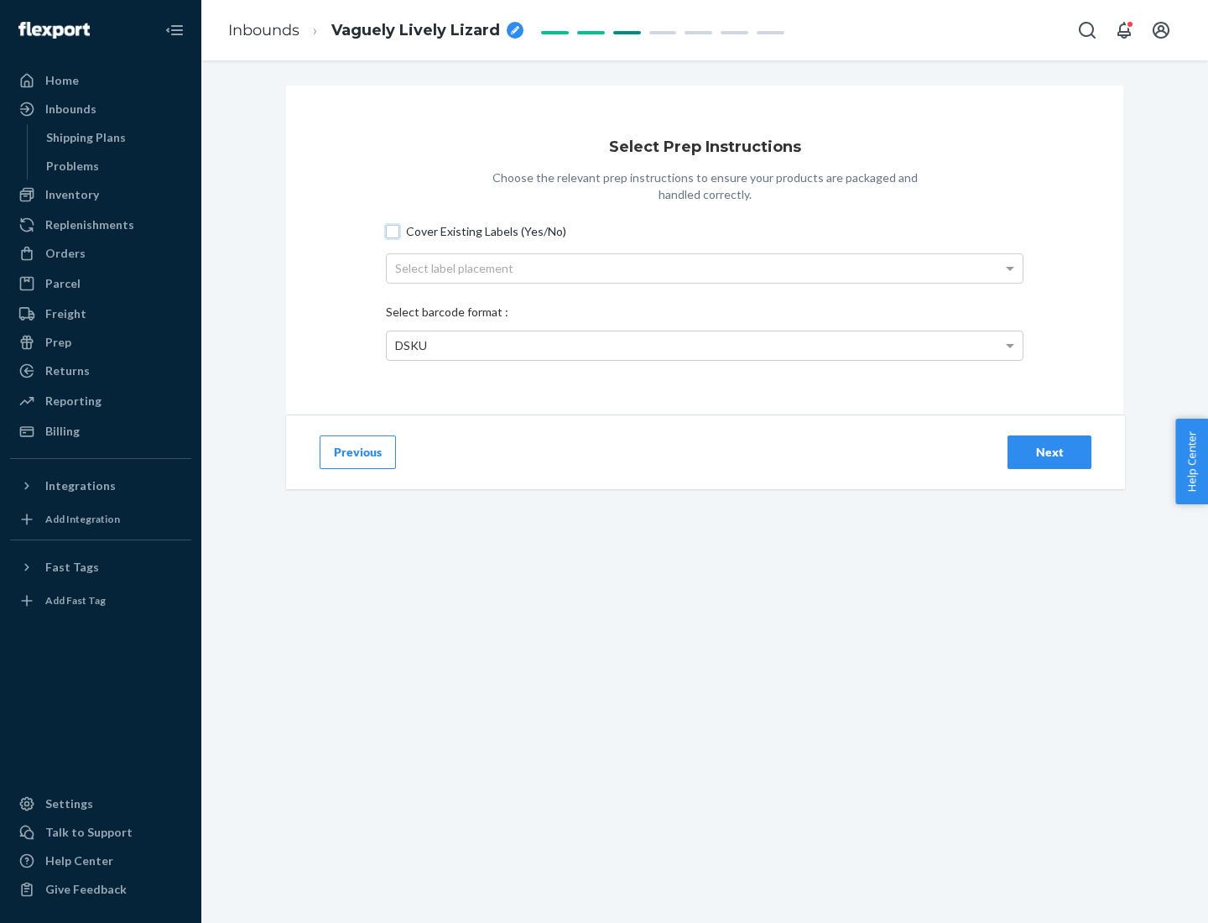
click at [393, 231] on input "Cover Existing Labels (Yes/No)" at bounding box center [392, 231] width 13 height 13
checkbox input "true"
click at [705, 268] on div "Select label placement" at bounding box center [705, 268] width 636 height 29
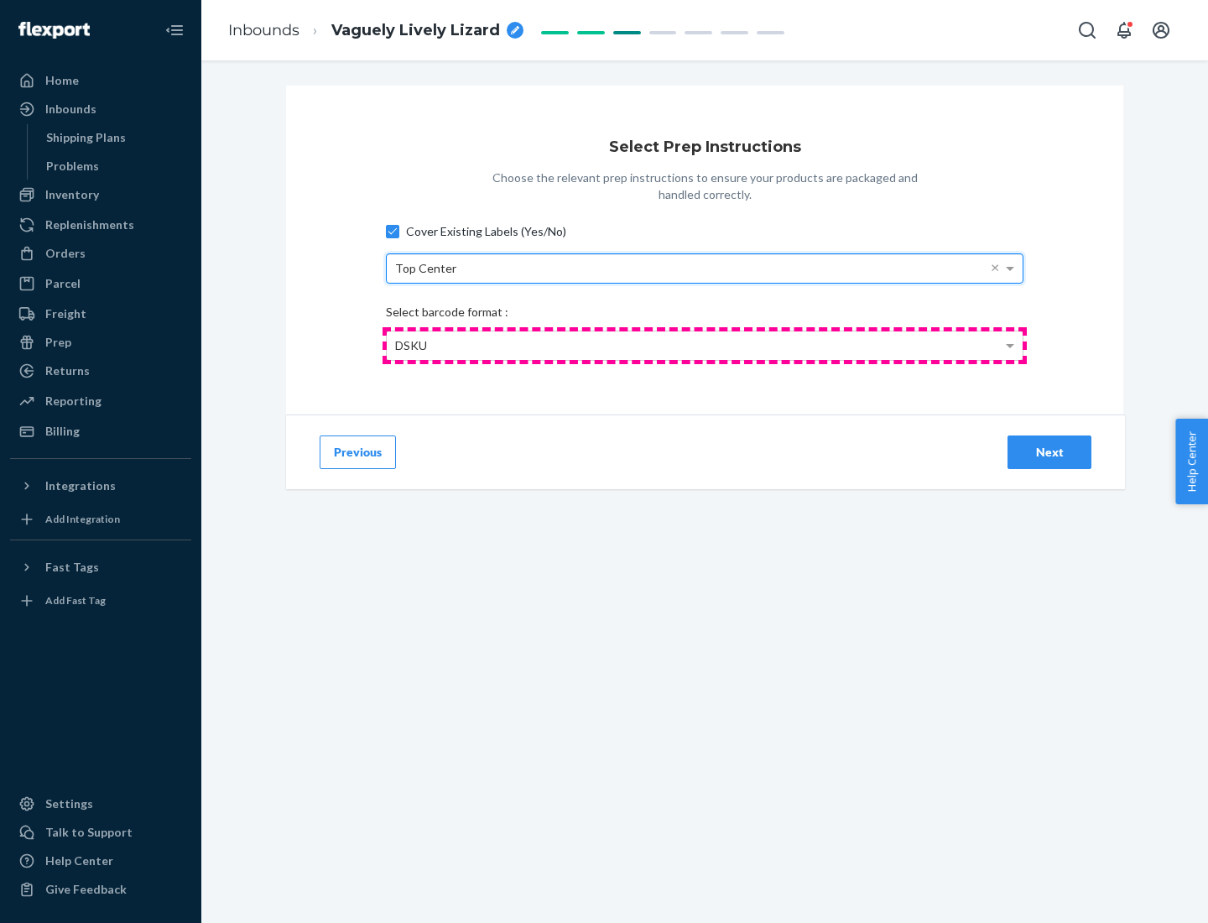
click at [705, 345] on div "DSKU" at bounding box center [705, 345] width 636 height 29
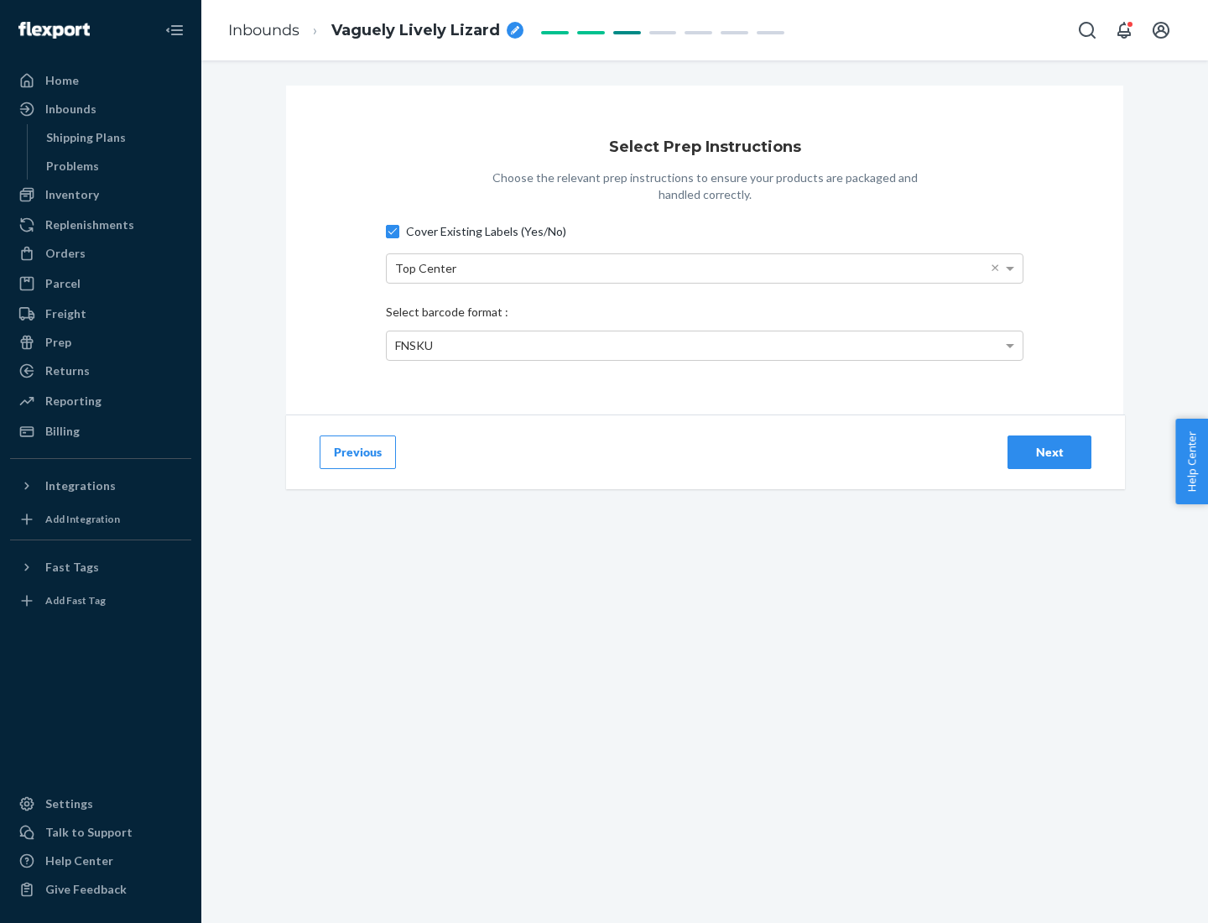
click at [1050, 451] on div "Next" at bounding box center [1049, 452] width 55 height 17
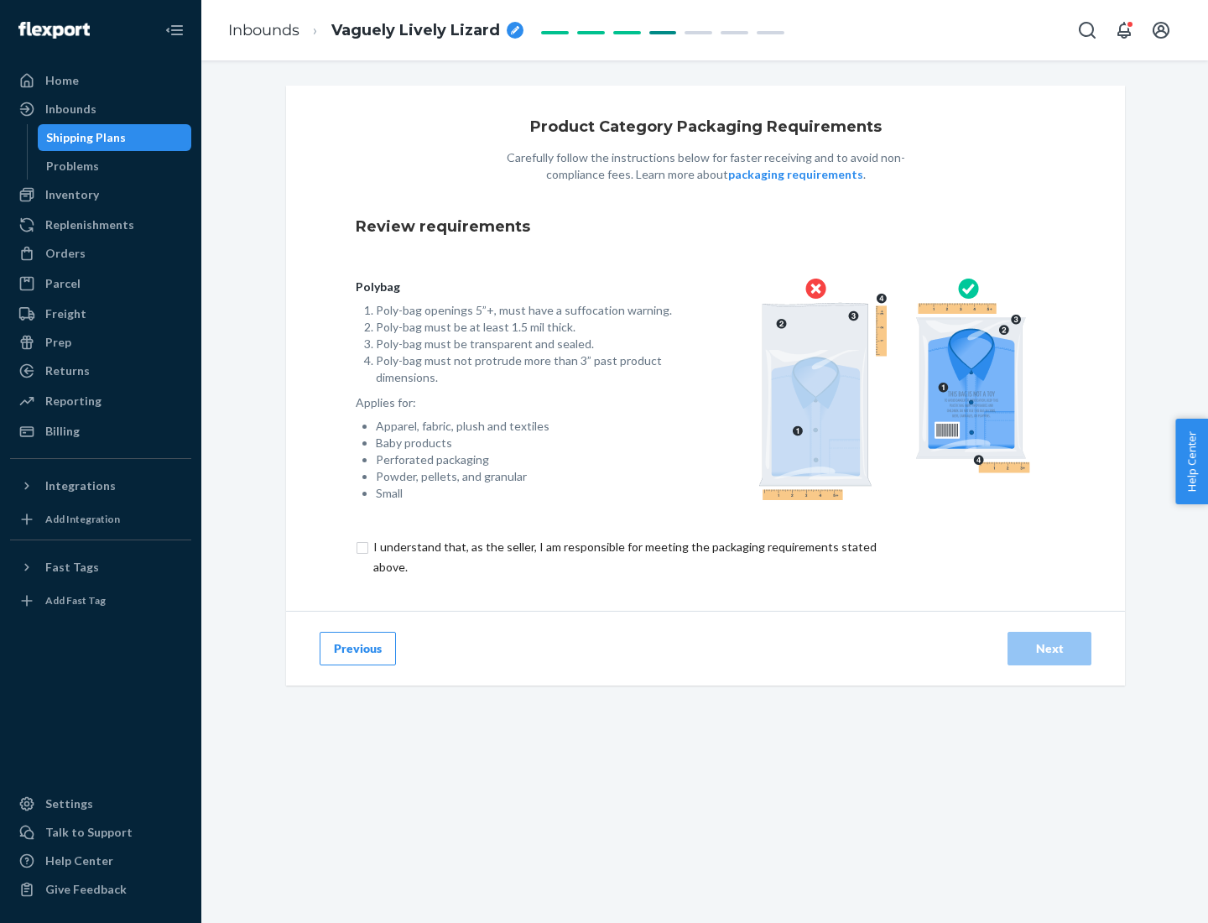
click at [623, 556] on input "checkbox" at bounding box center [635, 557] width 558 height 40
checkbox input "true"
click at [1050, 648] on div "Next" at bounding box center [1049, 648] width 55 height 17
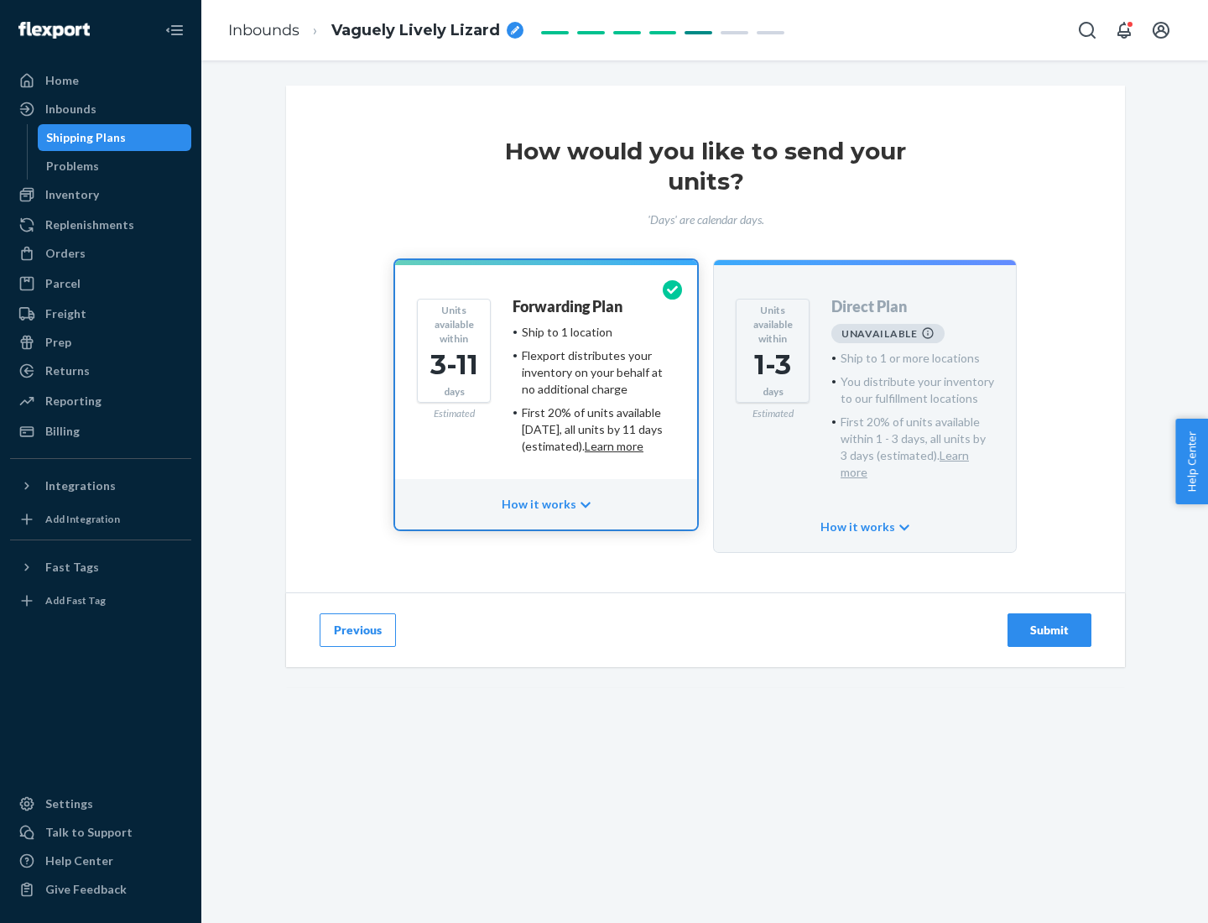
click at [569, 306] on h4 "Forwarding Plan" at bounding box center [568, 307] width 110 height 17
click at [1050, 622] on div "Submit" at bounding box center [1049, 630] width 55 height 17
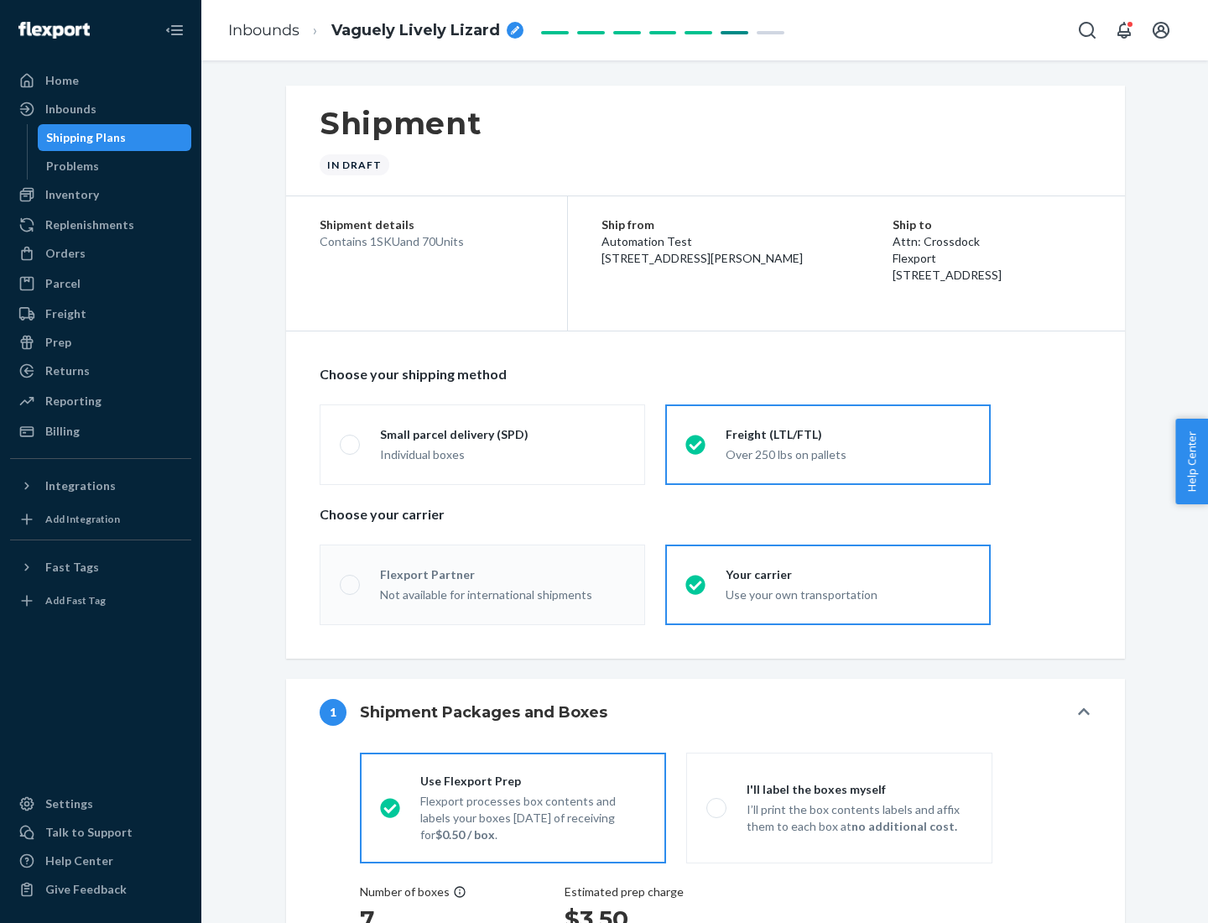
radio input "true"
radio input "false"
radio input "true"
radio input "false"
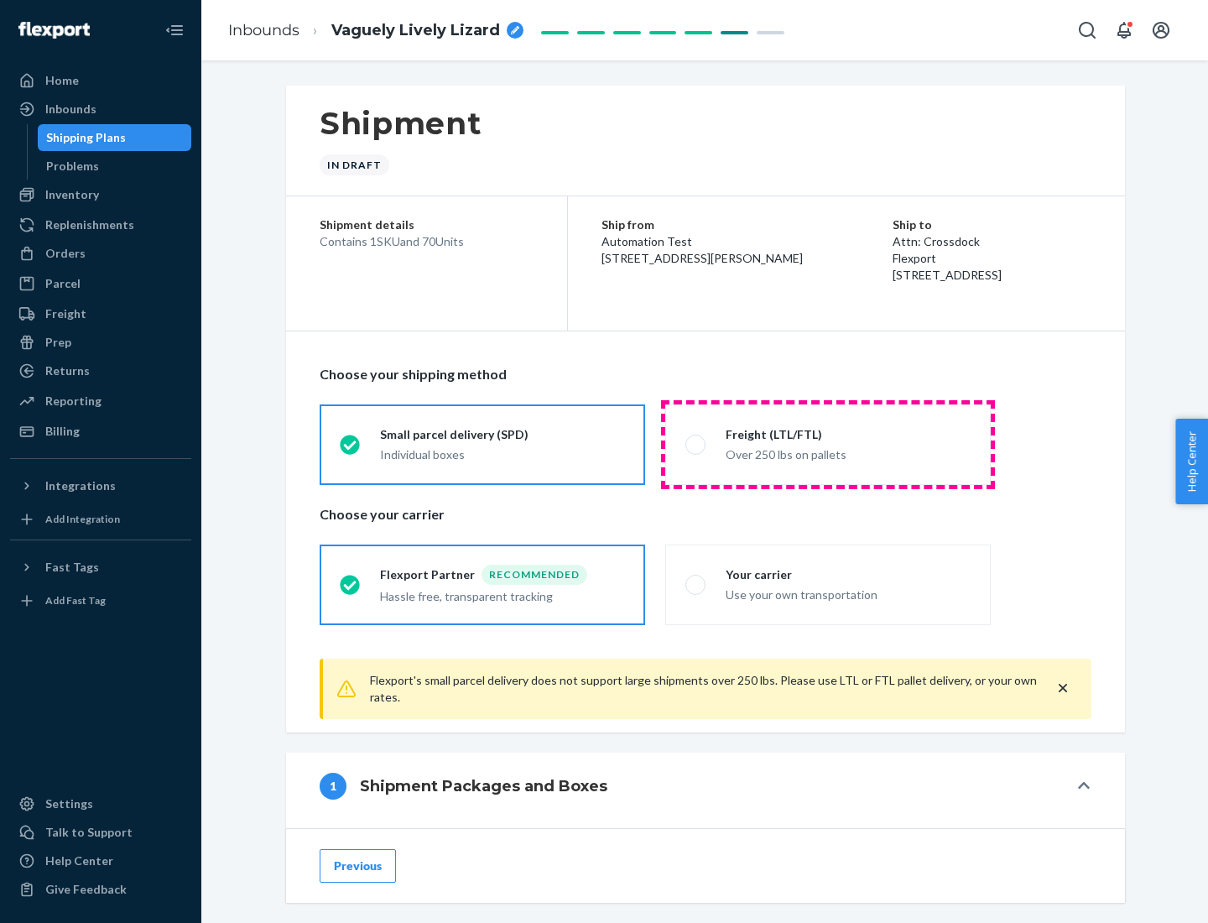
click at [828, 444] on div "Over 250 lbs on pallets" at bounding box center [848, 453] width 245 height 20
click at [696, 444] on input "Freight (LTL/FTL) Over 250 lbs on pallets" at bounding box center [691, 444] width 11 height 11
radio input "true"
radio input "false"
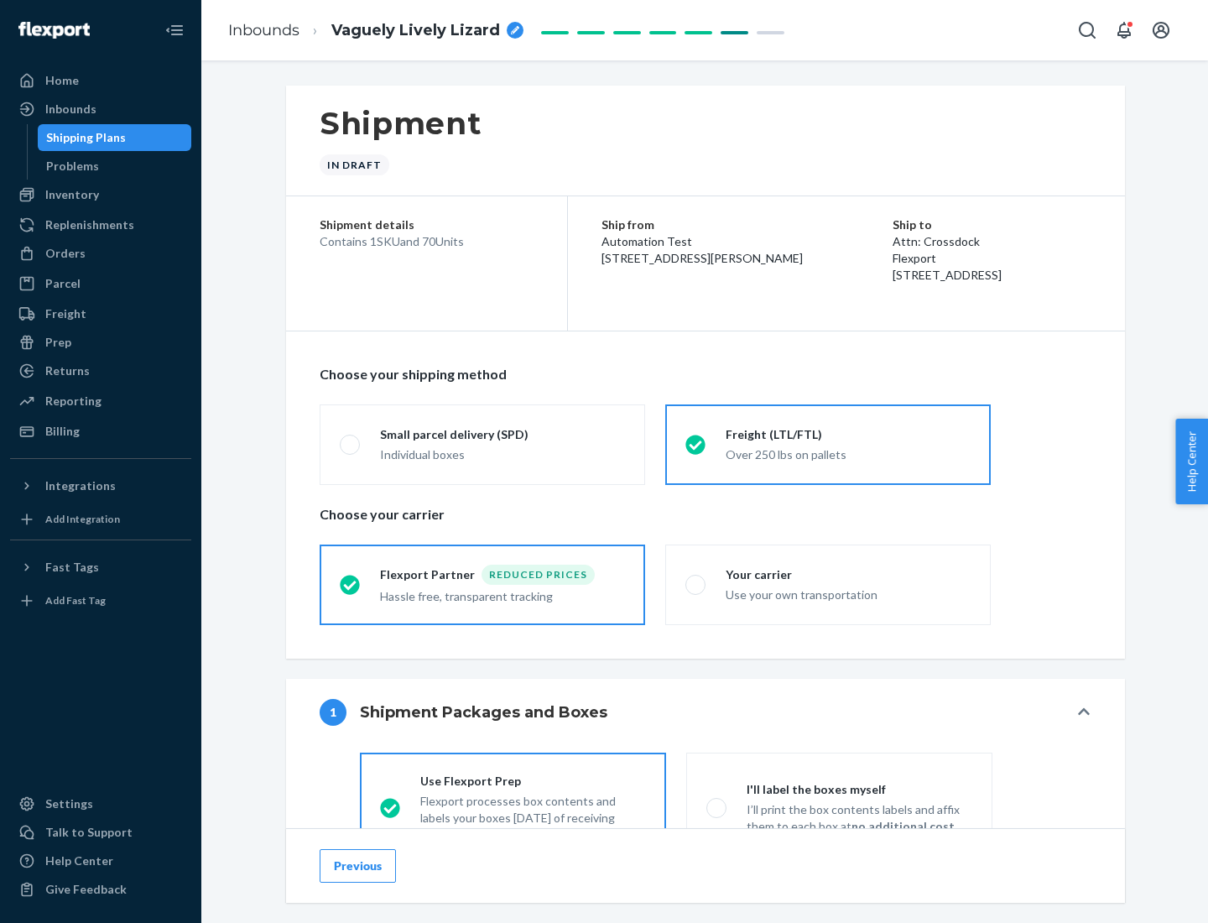
scroll to position [93, 0]
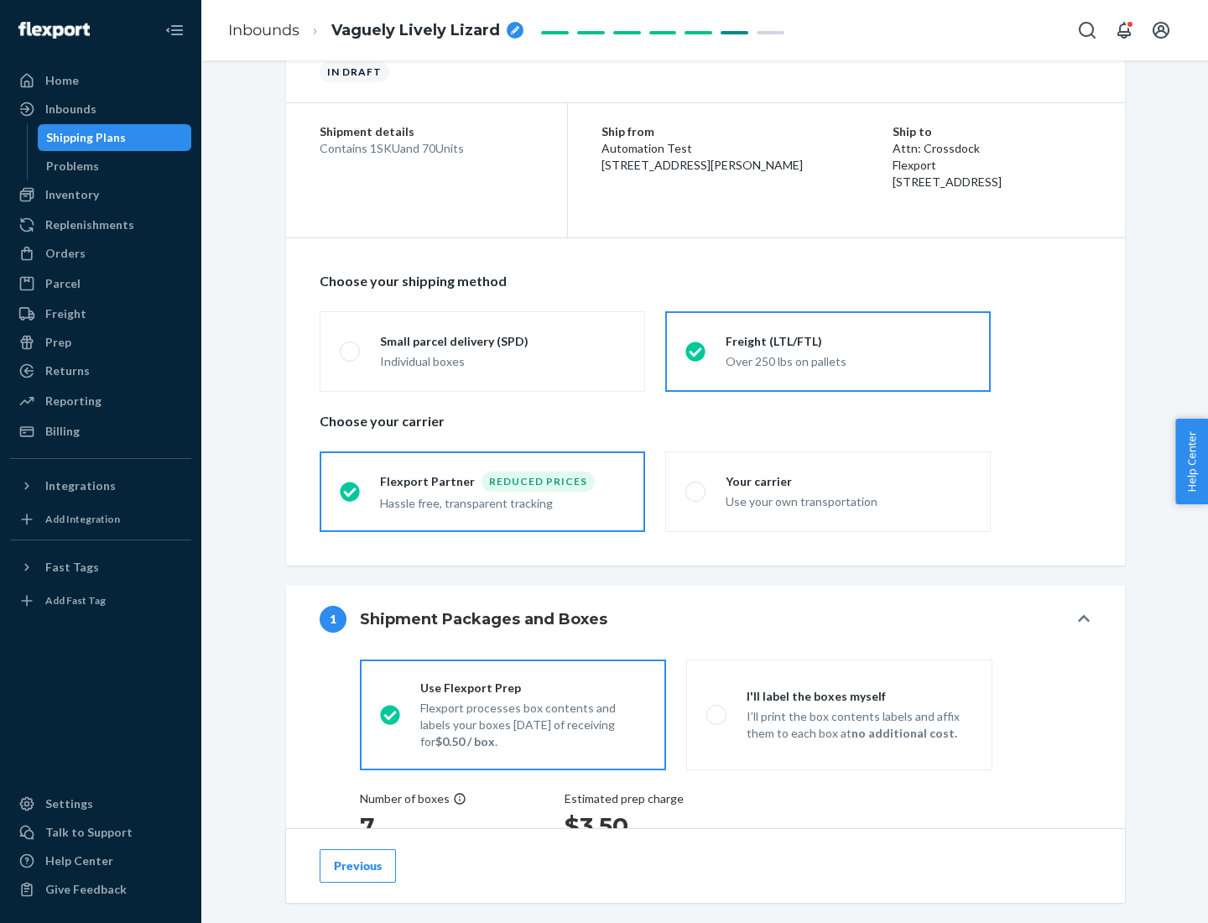
click at [828, 491] on div "Use your own transportation" at bounding box center [848, 500] width 245 height 20
click at [696, 491] on input "Your carrier Use your own transportation" at bounding box center [691, 491] width 11 height 11
radio input "true"
radio input "false"
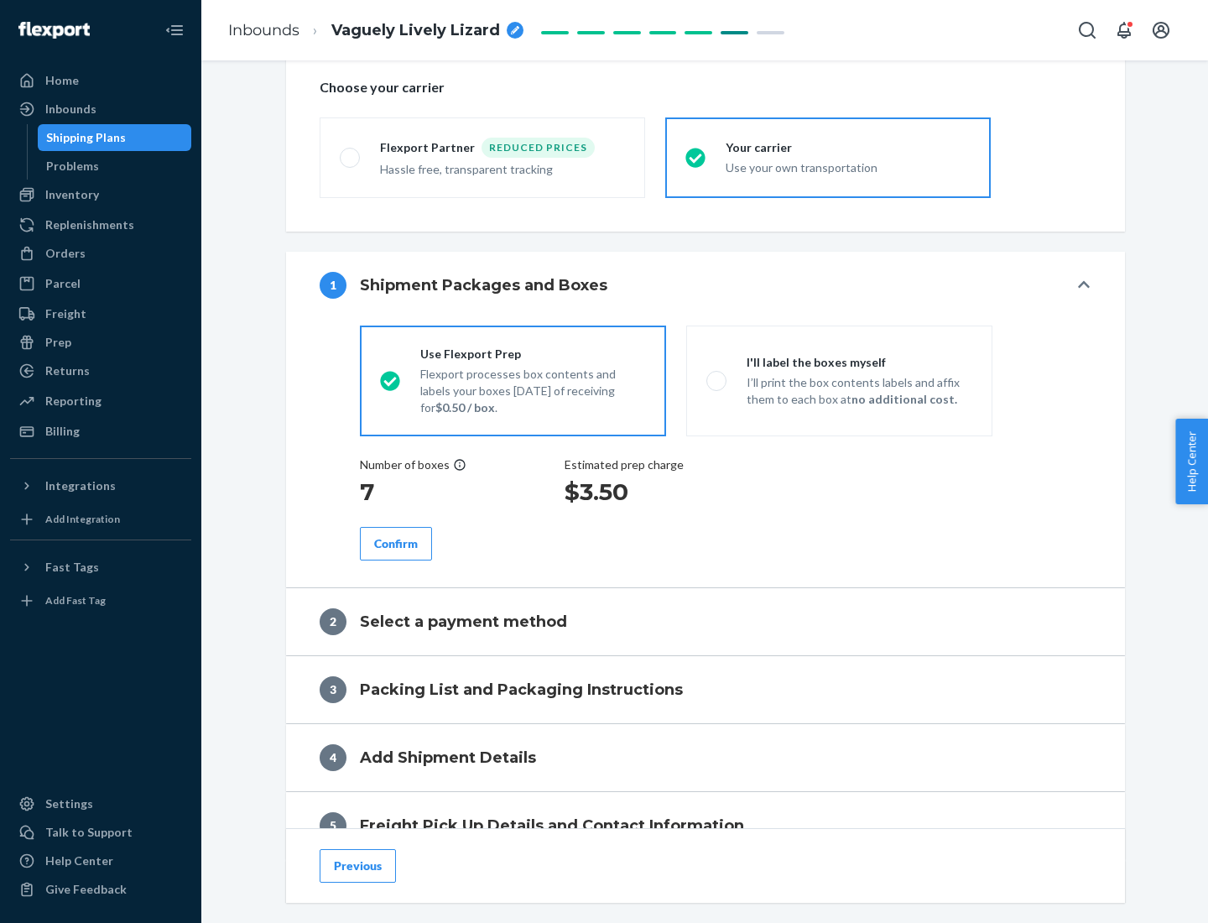
scroll to position [316, 0]
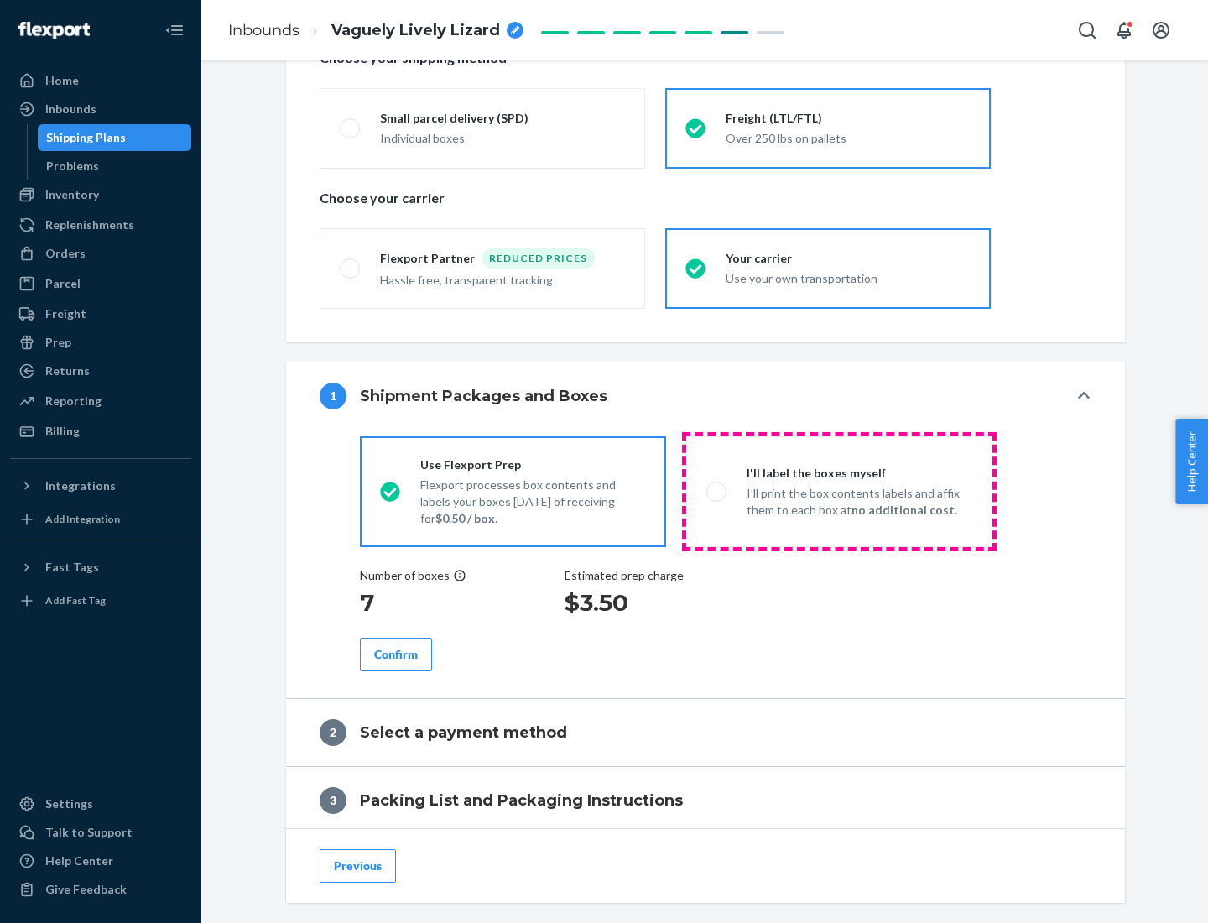
click at [839, 491] on p "I’ll print the box contents labels and affix them to each box at no additional …" at bounding box center [860, 502] width 226 height 34
click at [717, 491] on input "I'll label the boxes myself I’ll print the box contents labels and affix them t…" at bounding box center [712, 491] width 11 height 11
radio input "true"
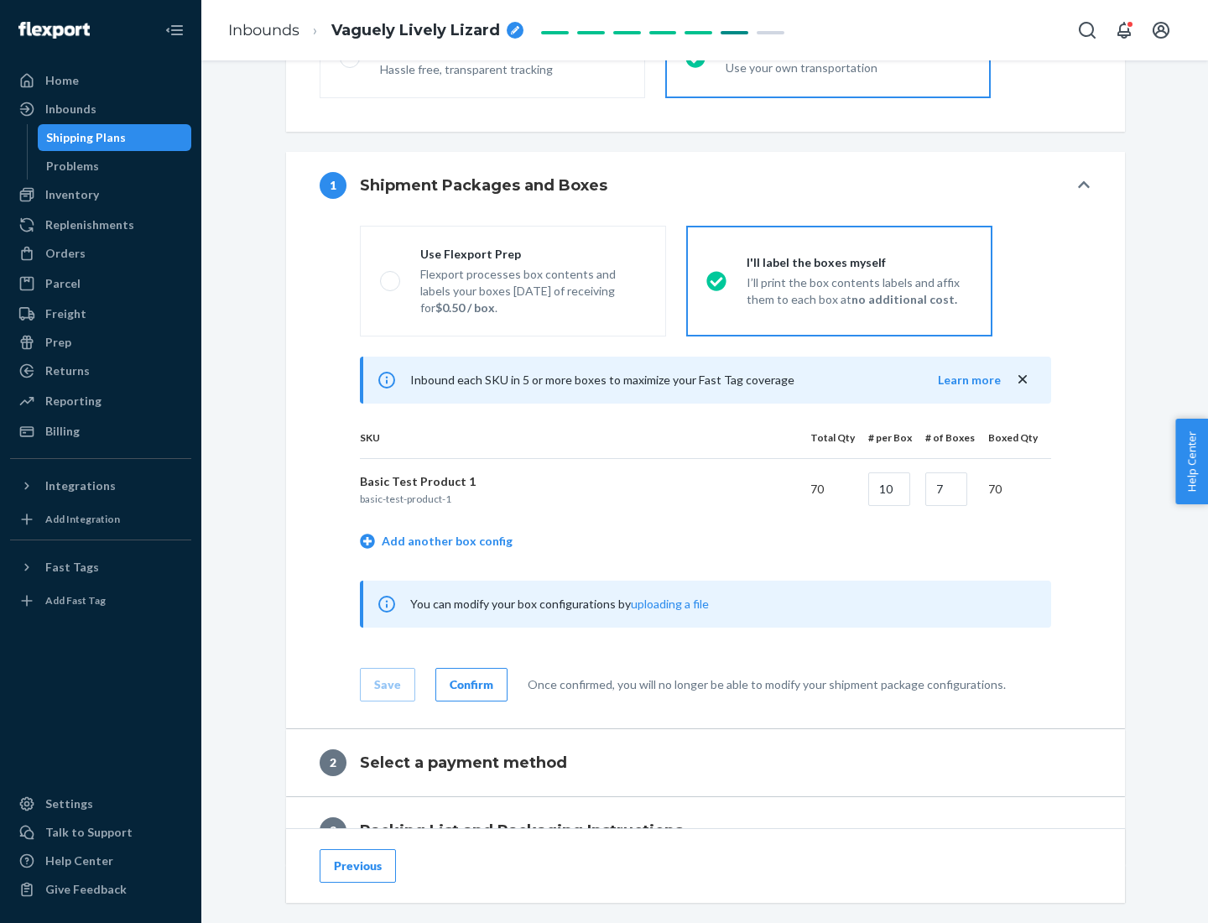
scroll to position [289, 0]
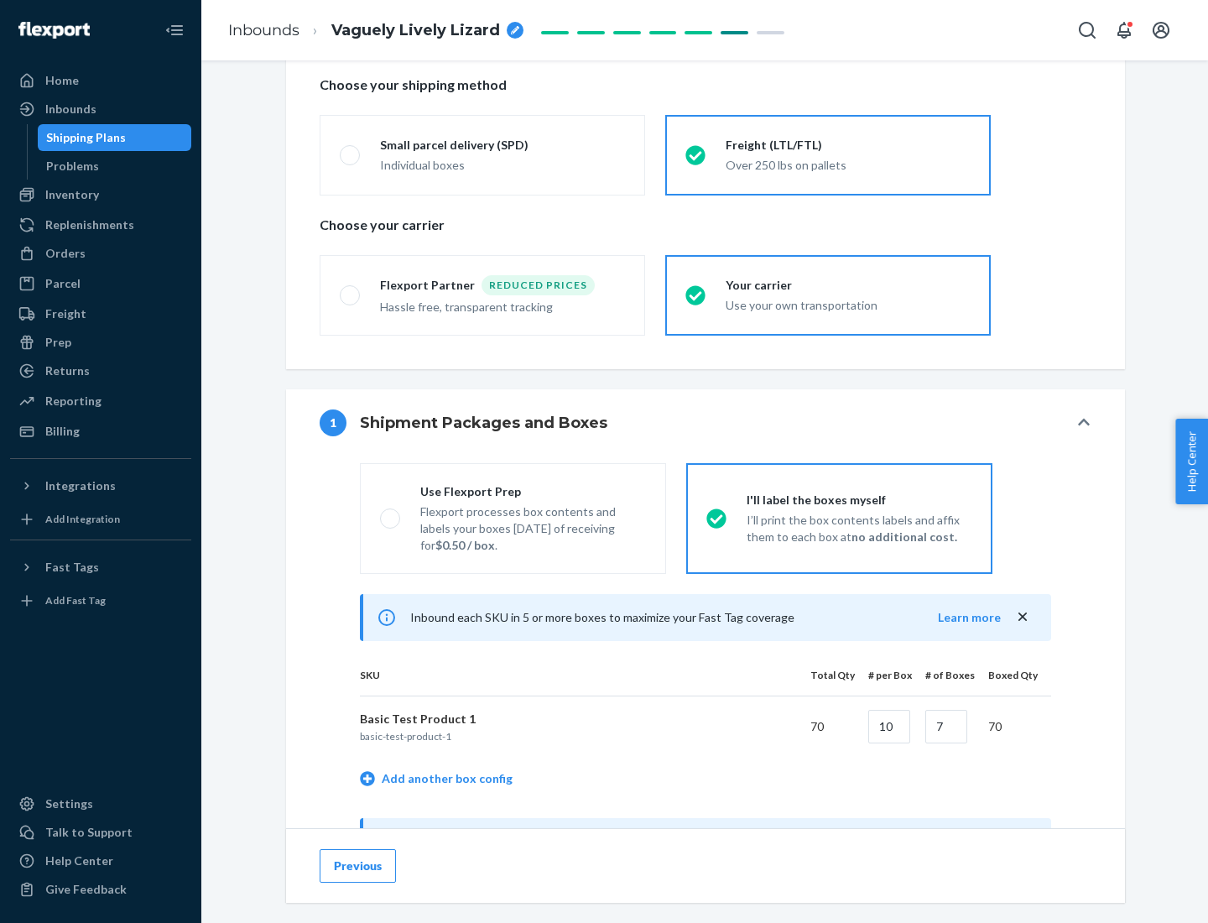
click at [533, 491] on div "Use Flexport Prep" at bounding box center [533, 491] width 226 height 17
click at [391, 513] on input "Use Flexport Prep Flexport processes box contents and labels your boxes [DATE] …" at bounding box center [385, 518] width 11 height 11
radio input "true"
radio input "false"
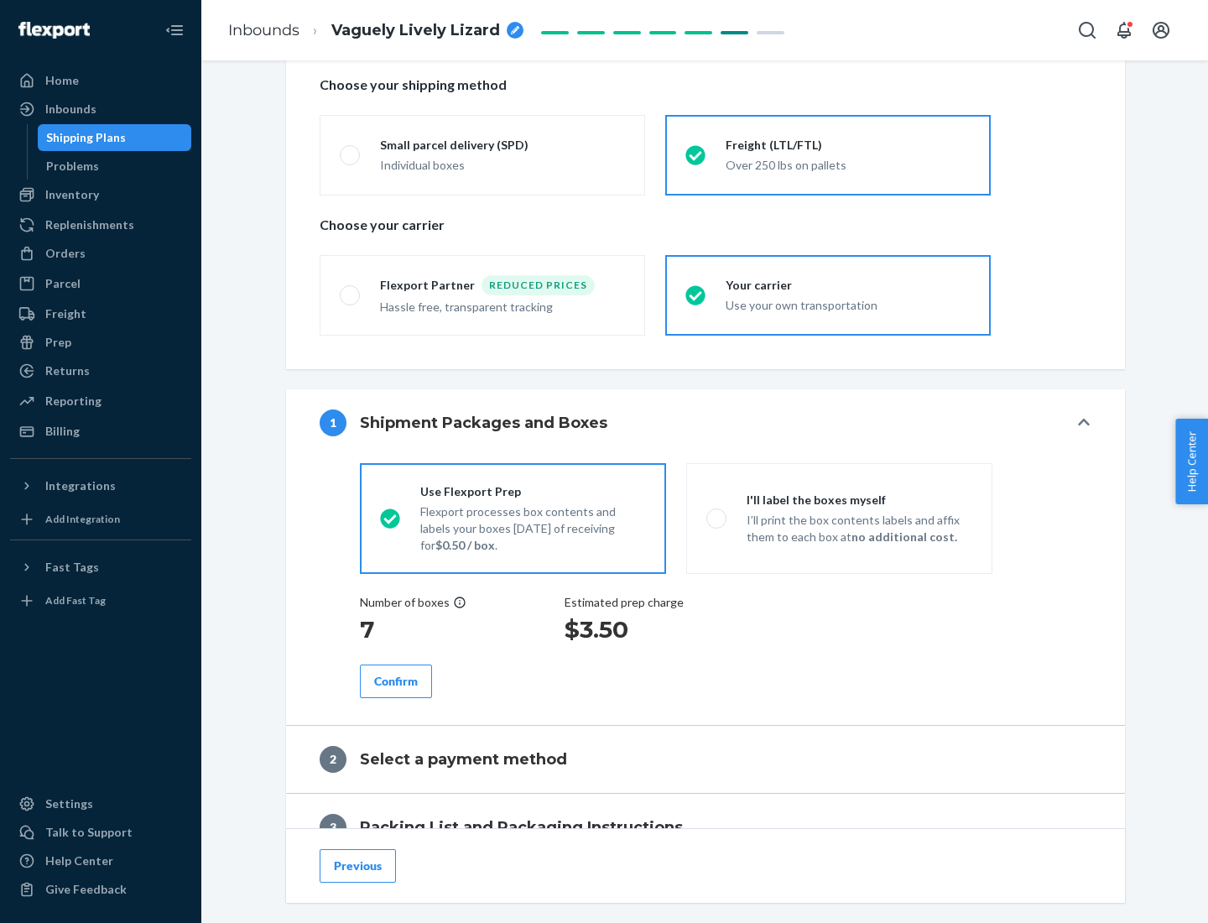
scroll to position [479, 0]
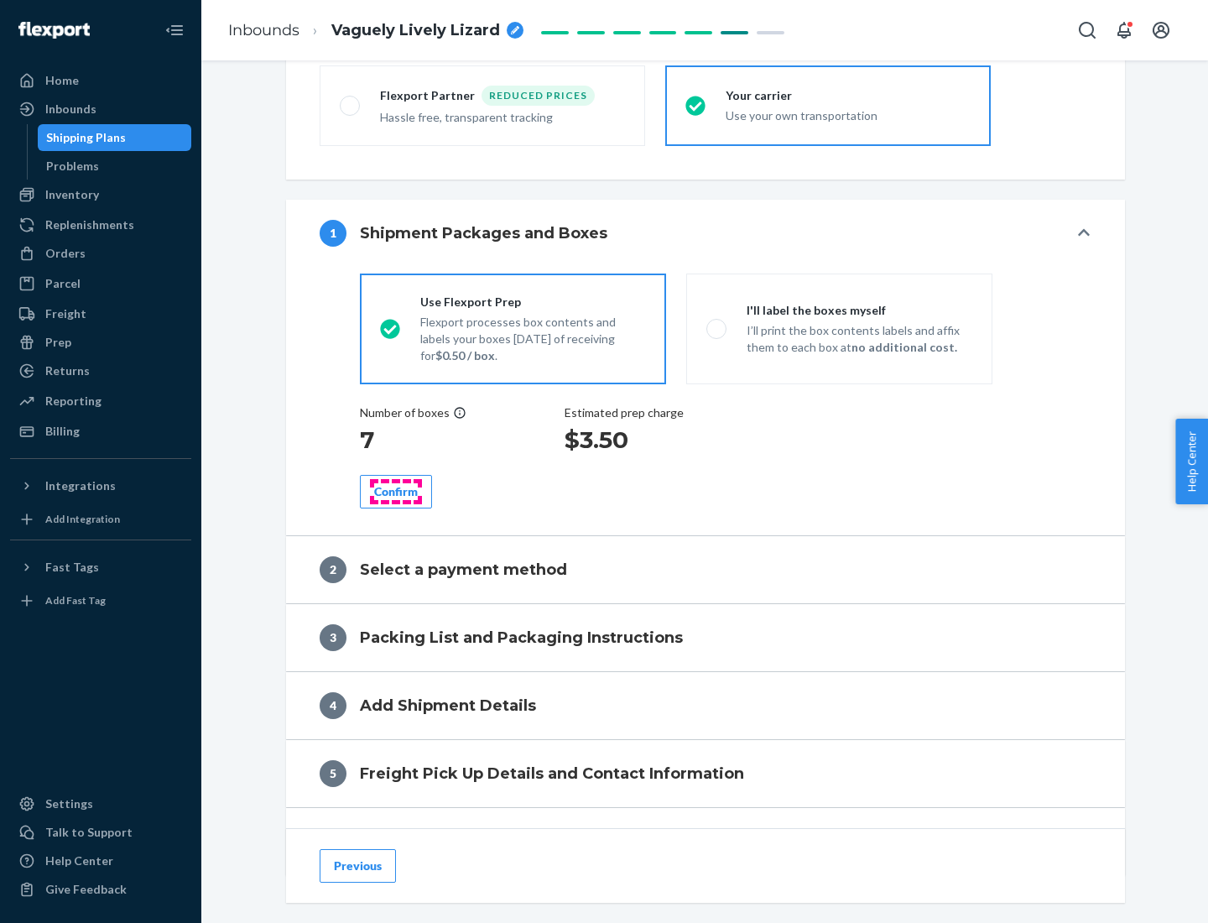
click at [396, 491] on div "Confirm" at bounding box center [396, 491] width 44 height 17
radio input "false"
